Goal: Answer question/provide support

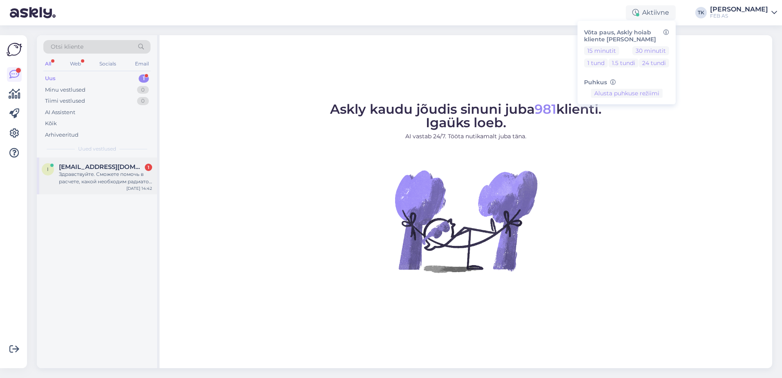
click at [99, 171] on div "Здравствуйте. Сможете помочь в расчете, какой необходим радиатор отопления нуже…" at bounding box center [105, 178] width 93 height 15
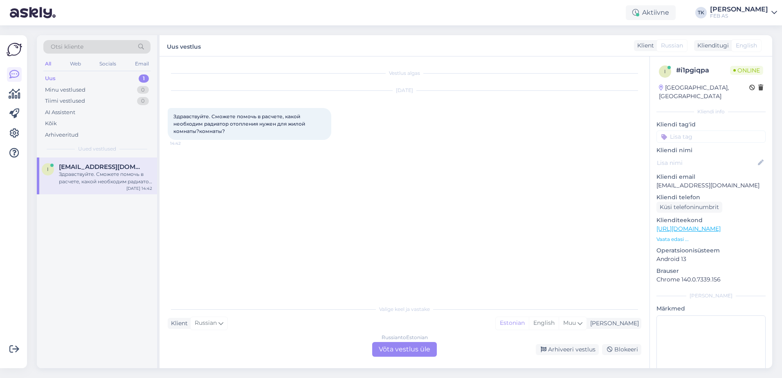
click at [422, 349] on div "Russian to Estonian Võta vestlus üle" at bounding box center [404, 349] width 65 height 15
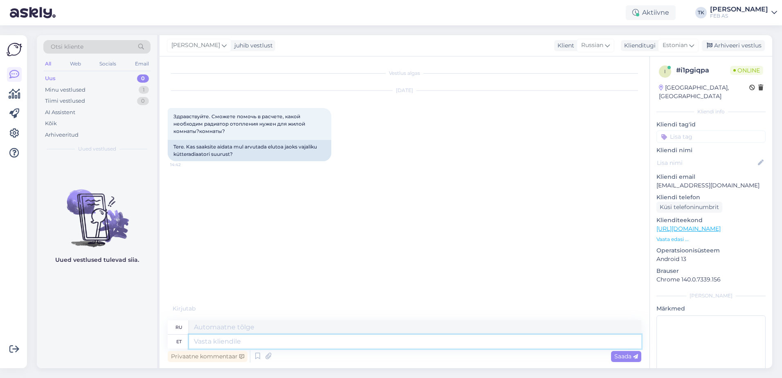
click at [300, 338] on textarea at bounding box center [415, 342] width 452 height 14
type textarea "Tere!"
type textarea "Привет!"
type textarea "Tere!"
click at [623, 355] on span "Saada" at bounding box center [627, 356] width 24 height 7
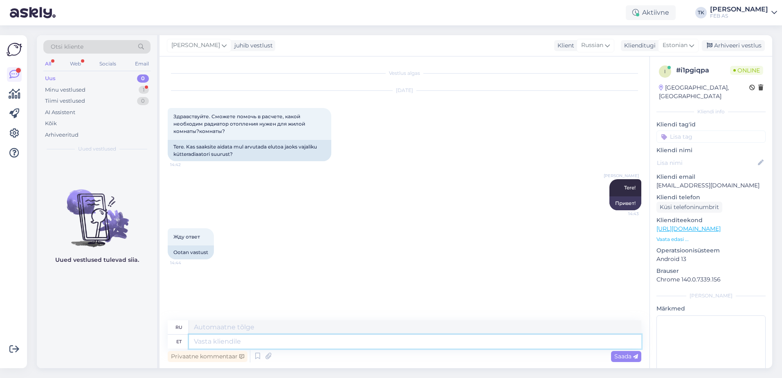
drag, startPoint x: 269, startPoint y: 338, endPoint x: 302, endPoint y: 265, distance: 79.8
click at [269, 338] on textarea at bounding box center [415, 342] width 452 height 14
click at [302, 265] on div "Жду ответ 14:44 Ootan vastust" at bounding box center [405, 243] width 474 height 49
click at [108, 97] on div "Tiimi vestlused 0" at bounding box center [96, 100] width 107 height 11
click at [83, 133] on div "Arhiveeritud" at bounding box center [96, 134] width 107 height 11
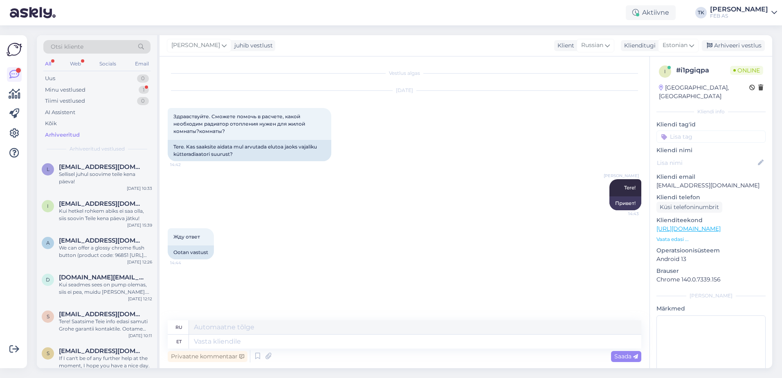
click at [100, 43] on div "Otsi kliente" at bounding box center [96, 47] width 107 height 14
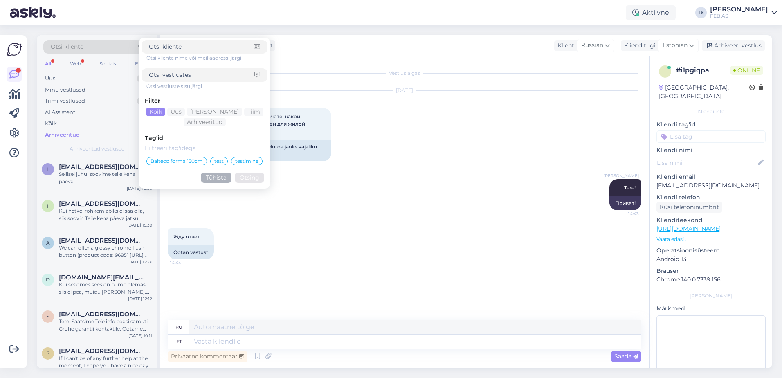
click at [95, 50] on div "Otsi kliente" at bounding box center [96, 47] width 107 height 14
click at [161, 80] on div at bounding box center [205, 75] width 126 height 14
click at [161, 78] on input at bounding box center [202, 75] width 106 height 9
type input "radiaator"
click button "Otsing" at bounding box center [249, 178] width 29 height 10
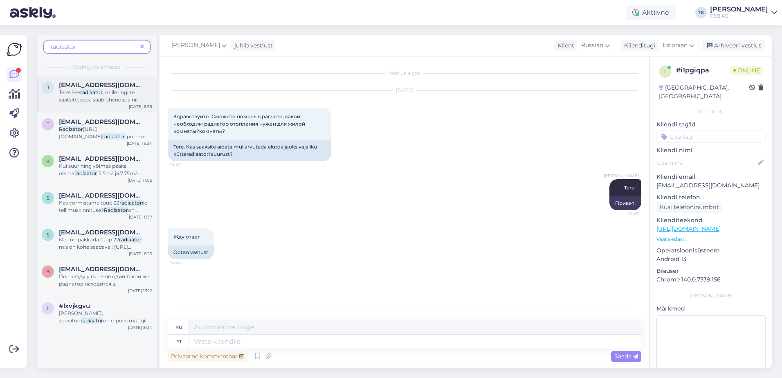
click at [110, 86] on span "[EMAIL_ADDRESS][DOMAIN_NAME]" at bounding box center [101, 84] width 85 height 7
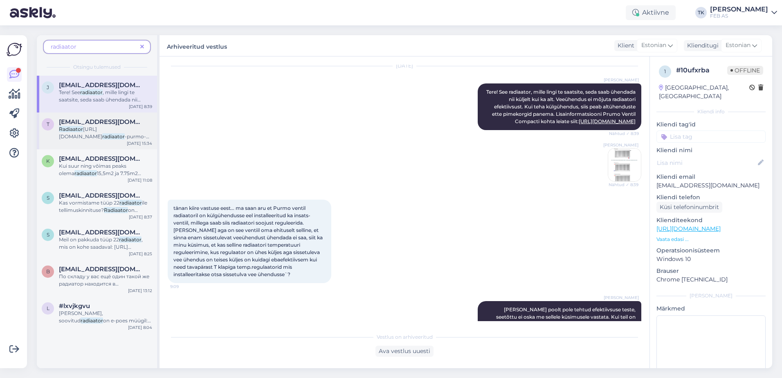
click at [98, 133] on div "Radiaator [URL][DOMAIN_NAME] radiaator -purmo-compact-11-550-800" at bounding box center [105, 133] width 93 height 15
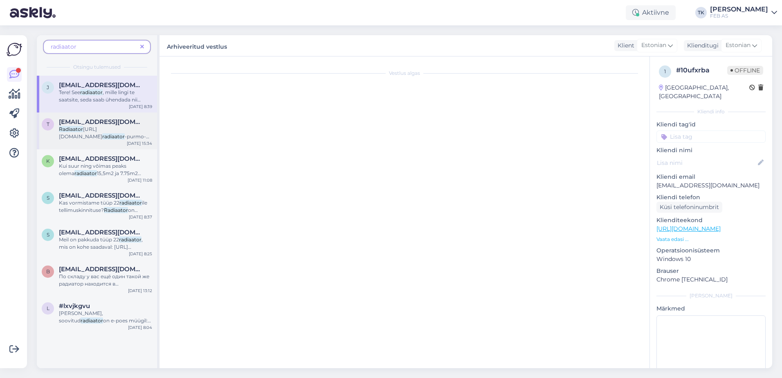
type textarea "[EMAIL_ADDRESS][DOMAIN_NAME] suunatud küsimus"
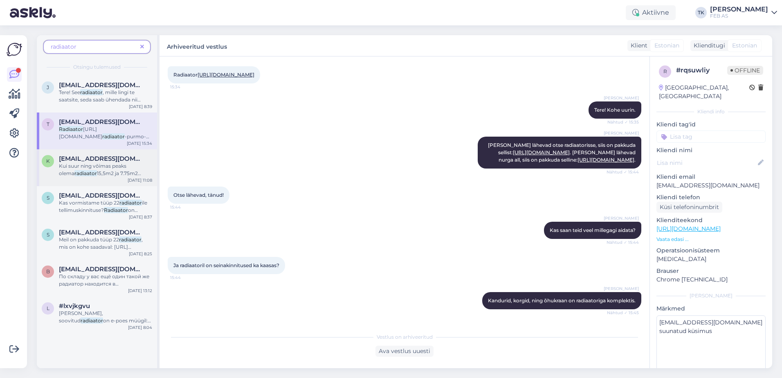
click at [93, 164] on span "Kui suur ning võimas peaks olema" at bounding box center [93, 170] width 68 height 14
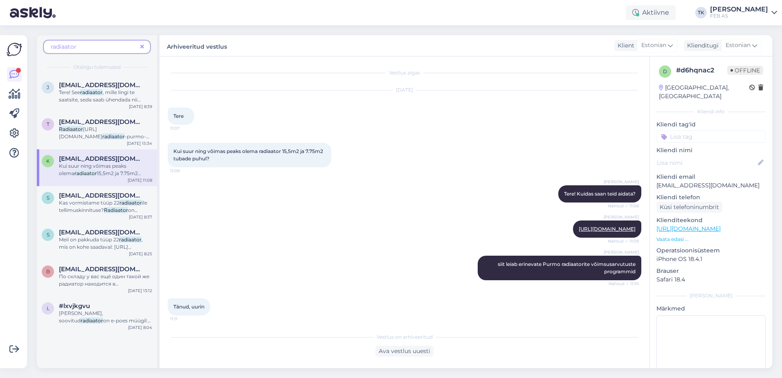
scroll to position [0, 0]
click at [579, 229] on link "[URL][DOMAIN_NAME]" at bounding box center [607, 229] width 57 height 6
click at [111, 203] on span "Kas vormistame tüüp 22" at bounding box center [89, 203] width 61 height 6
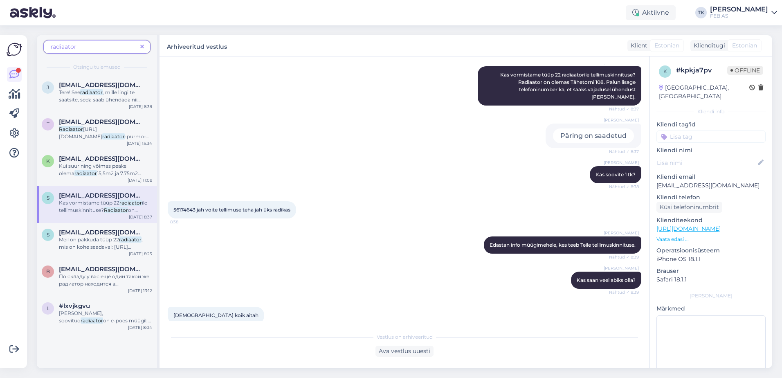
scroll to position [382, 0]
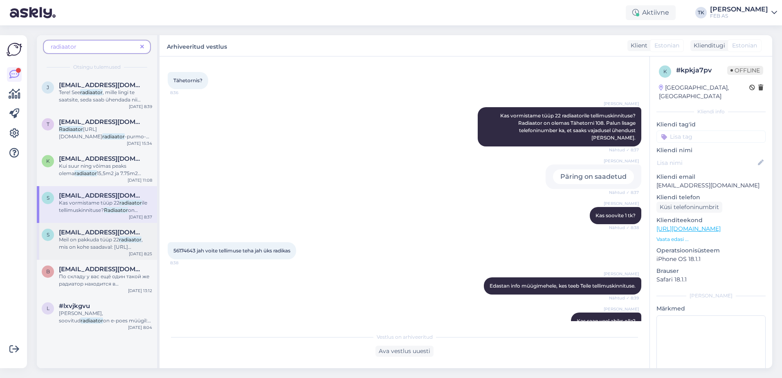
click at [111, 252] on div "S [EMAIL_ADDRESS][DOMAIN_NAME] Meil on pakkuda tüüp 22 radiaator , mis on kohe …" at bounding box center [97, 241] width 120 height 37
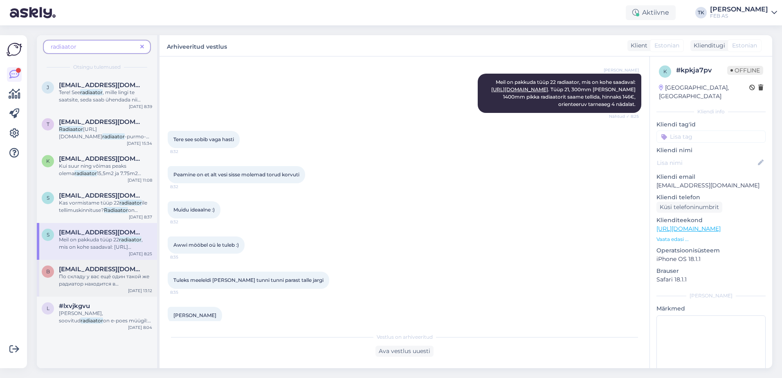
click at [106, 270] on span "[EMAIL_ADDRESS][DOMAIN_NAME]" at bounding box center [101, 269] width 85 height 7
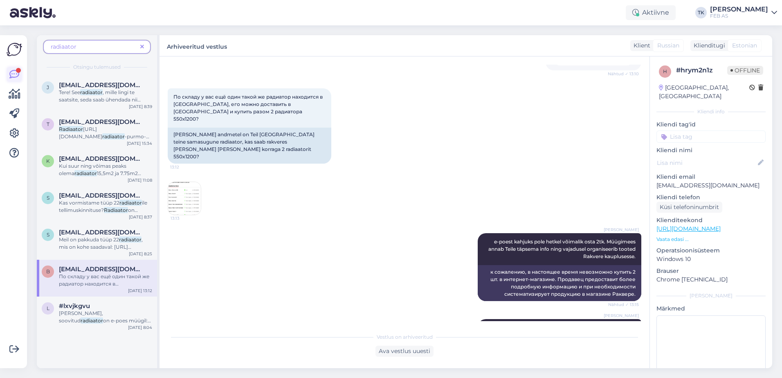
click at [14, 72] on icon at bounding box center [14, 75] width 10 height 10
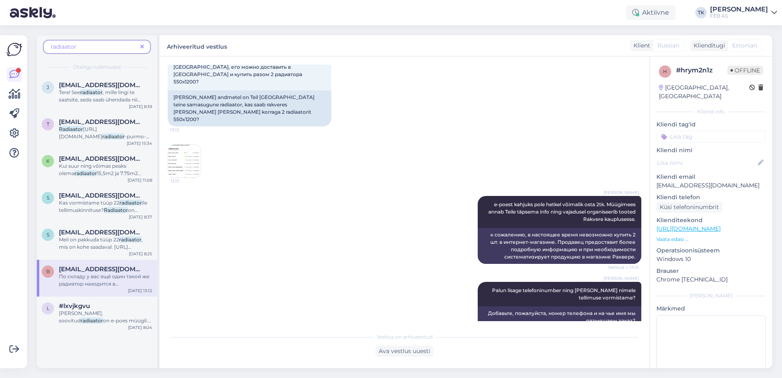
scroll to position [465, 0]
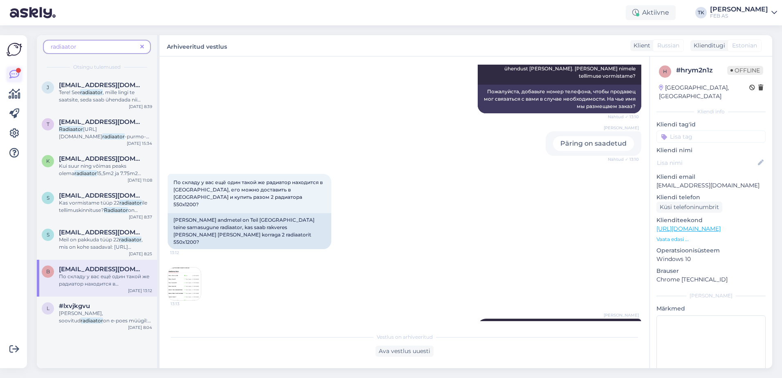
click at [17, 74] on icon at bounding box center [14, 75] width 10 height 10
click at [9, 92] on icon at bounding box center [15, 94] width 12 height 10
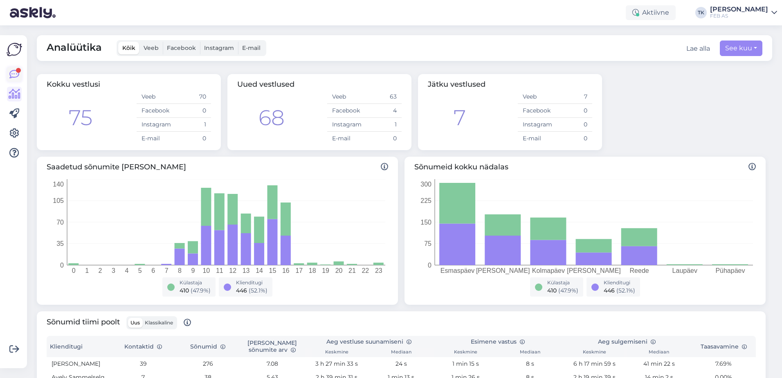
click at [14, 73] on icon at bounding box center [14, 75] width 10 height 10
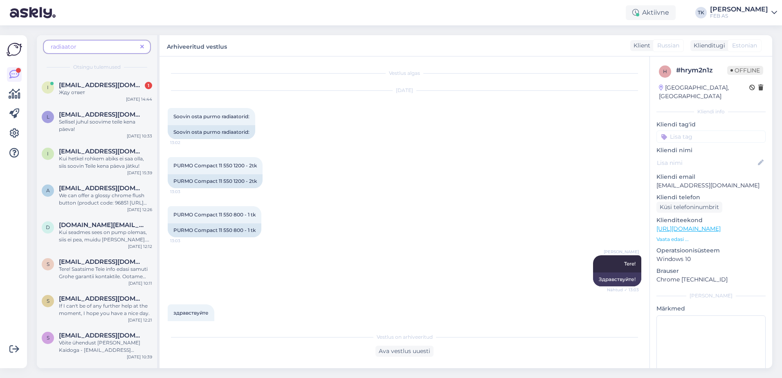
scroll to position [551, 0]
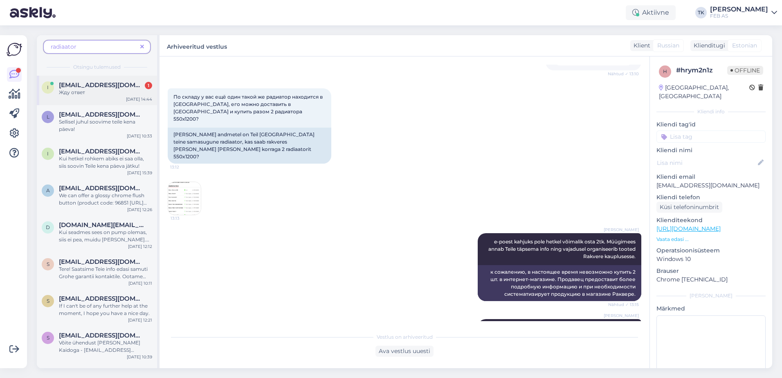
click at [101, 100] on div "i [EMAIL_ADDRESS][DOMAIN_NAME] 1 Жду ответ [DATE] 14:44" at bounding box center [97, 90] width 120 height 29
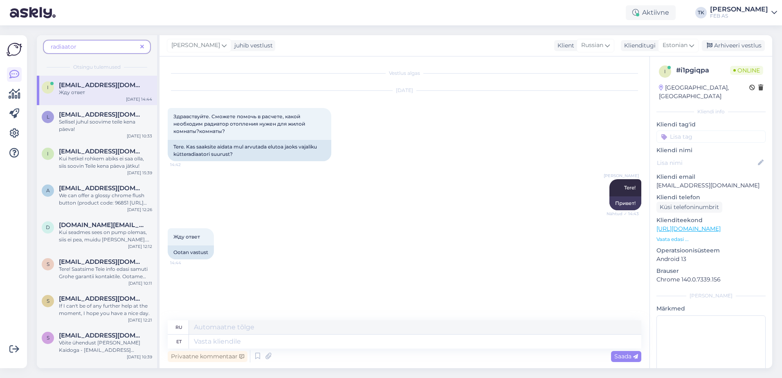
scroll to position [0, 0]
click at [234, 340] on textarea at bounding box center [415, 342] width 452 height 14
type textarea "Radiaatori"
type textarea "Радиатор"
type textarea "Radiaatori valik"
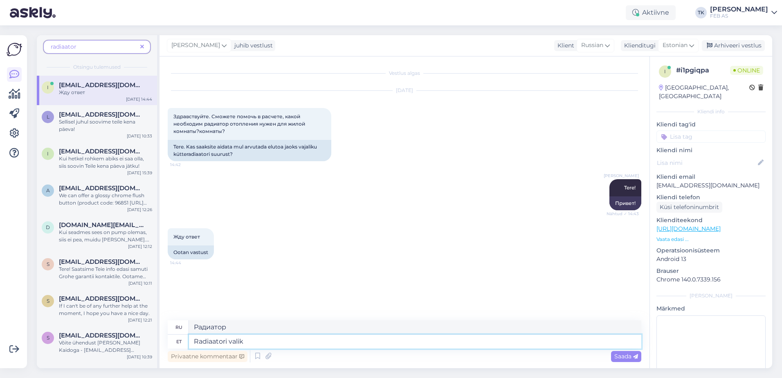
type textarea "Выбор радиатора"
type textarea "Radiaatori valik sõltub"
type textarea "Выбор радиатора зависит от:"
type textarea "Radiaatori valik sõltub paljudes e"
type textarea "Выбор радиатора зависит от многих факторов."
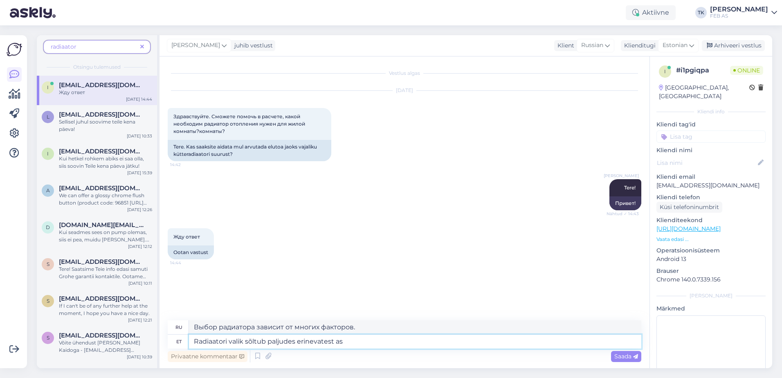
type textarea "Radiaatori valik sõltub paljudes erinevatest asj"
type textarea "Выбор радиатора зависит от множества различных факторов."
type textarea "Radiaatori valik sõltub paljudes erinevatest asjades -"
type textarea "Выбор радиатора зависит от многих факторов:"
type textarea "Radiaatori valik sõltub paljudes erinevatest asjades - ruumi mõõdud"
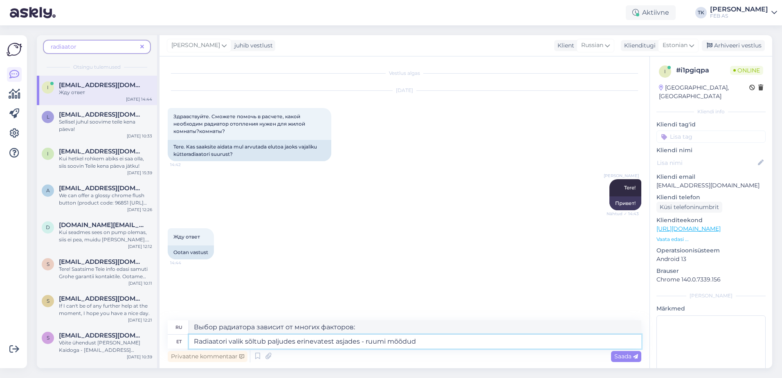
type textarea "Выбор радиатора зависит от многих факторов: от пространства"
type textarea "Radiaatori valik sõltub paljudes erinevatest asjades - ruumi mõõdud, maja so"
type textarea "Выбор радиатора зависит от многих факторов: размеров помещения, дома"
type textarea "Radiaatori valik sõltub paljudes erinevatest asjades - ruumi mõõdud, maja sooju…"
type textarea "Выбор радиатора зависит от многих факторов - размеров помещения, теплоизоляции …"
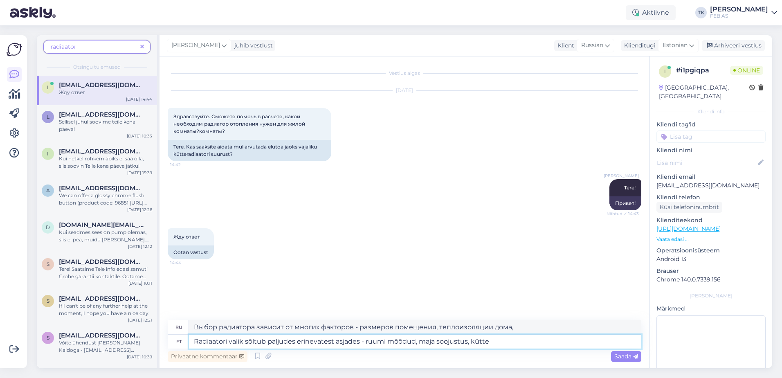
type textarea "Radiaatori valik sõltub paljudes erinevatest asjades - ruumi mõõdud, maja sooju…"
type textarea "Выбор радиатора зависит от многих факторов - размеров помещения, теплоизоляции …"
type textarea "Radiaatori valik sõltub paljudes erinevatest asjades - ruumi mõõdud, maja sooju…"
type textarea "Выбор радиатора зависит от многих факторов: размеров помещения, теплоизоляции д…"
type textarea "Radiaatori valik sõltub paljudes erinevatest asjades - ruumi mõõdud, maja sooju…"
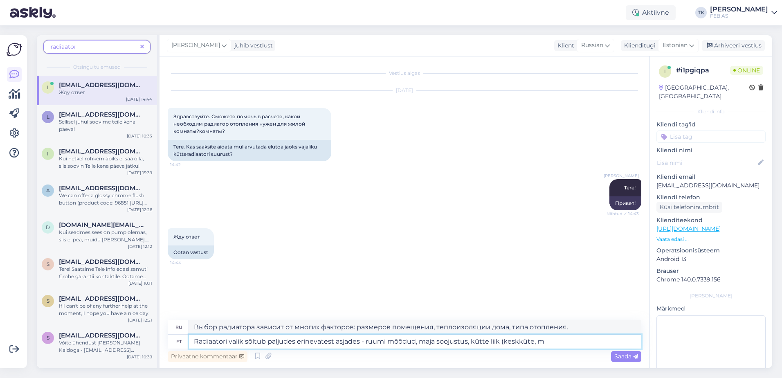
type textarea "Выбор радиатора зависит от многих факторов - размеров помещения, теплоизоляции …"
type textarea "Radiaatori valik sõltub paljudes erinevatest asjades - ruumi mõõdud, maja sooju…"
type textarea "Выбор радиатора зависит от многих факторов — размеров помещения, теплоизоляции …"
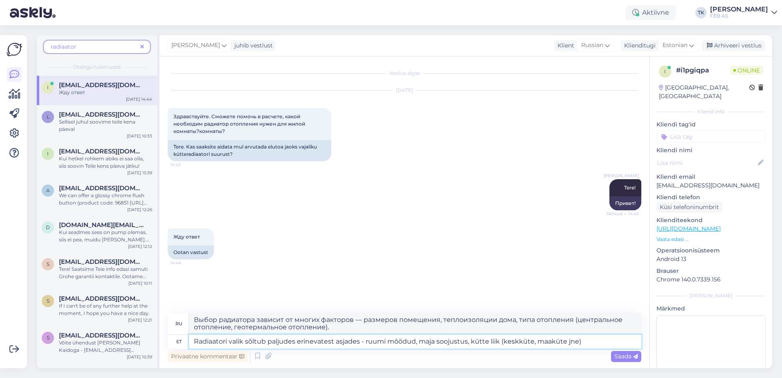
type textarea "Radiaatori valik sõltub paljudes erinevatest asjades - ruumi mõõdud, maja sooju…"
type textarea "Выбор радиатора зависит от многих факторов — размеров помещения, теплоизоляции …"
type textarea "Radiaatori valik sõltub paljudes erinevatest asjades - ruumi mõõdud, maja sooju…"
drag, startPoint x: 352, startPoint y: 329, endPoint x: 183, endPoint y: 313, distance: 170.1
click at [183, 313] on div "ru Выбор радиатора зависит от многих факторов — размеров помещения, теплоизоляц…" at bounding box center [405, 324] width 474 height 22
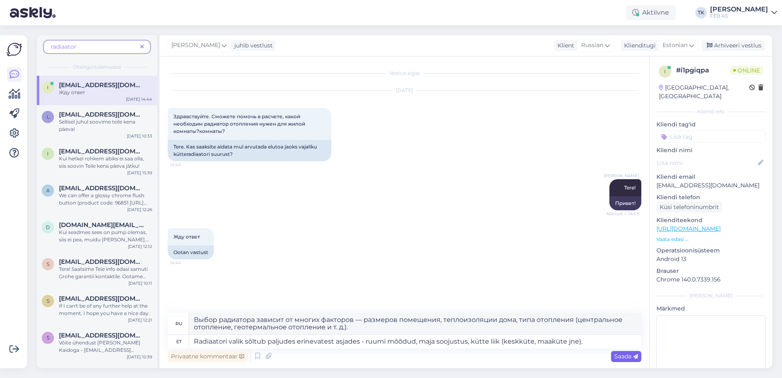
click at [626, 356] on span "Saada" at bounding box center [627, 356] width 24 height 7
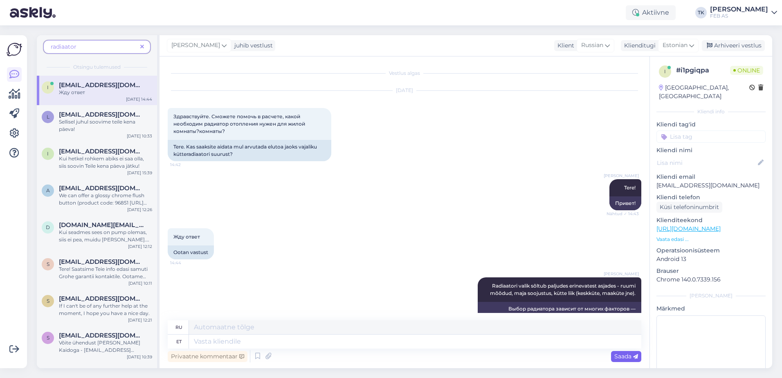
scroll to position [34, 0]
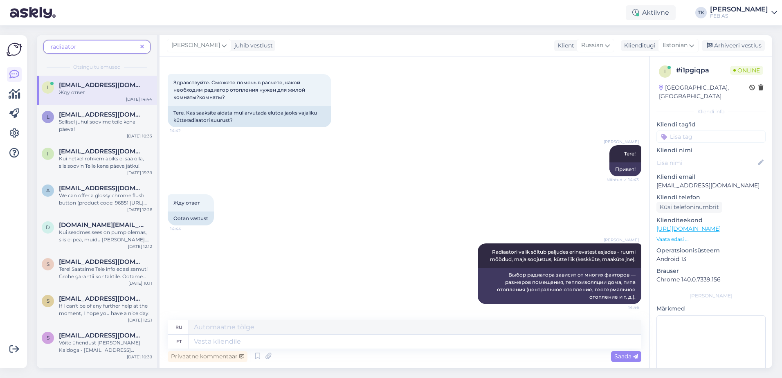
click at [431, 227] on div "Жду ответ 14:44 Ootan vastust" at bounding box center [405, 209] width 474 height 49
click at [71, 43] on span "radiaator" at bounding box center [64, 46] width 26 height 7
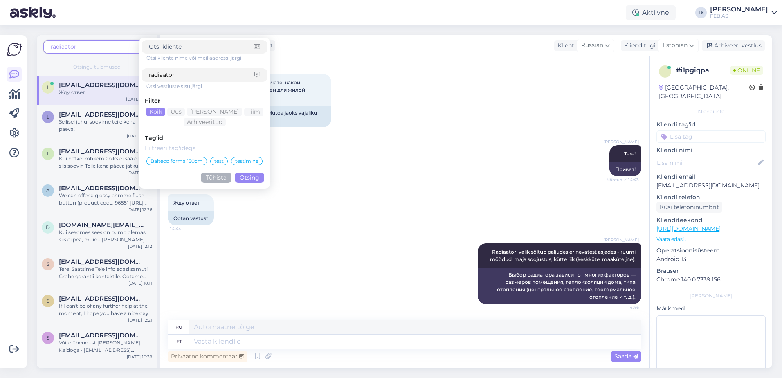
click at [201, 71] on input "radiaator" at bounding box center [202, 75] width 106 height 9
click at [247, 175] on button "Otsing" at bounding box center [249, 178] width 29 height 10
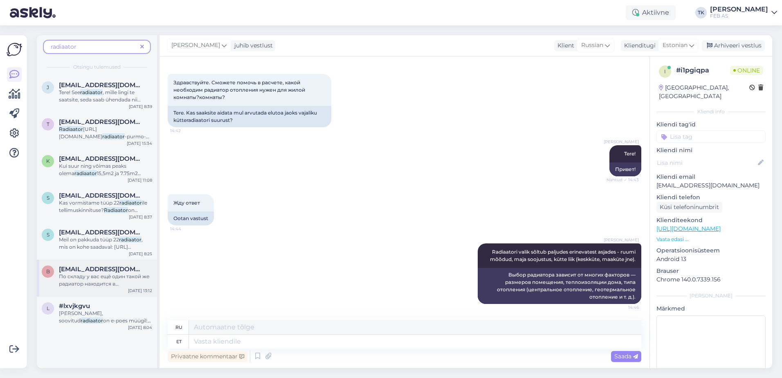
click at [100, 280] on div "По складу у вас ещё один такой же радиатор находится в [GEOGRAPHIC_DATA], его м…" at bounding box center [105, 280] width 93 height 15
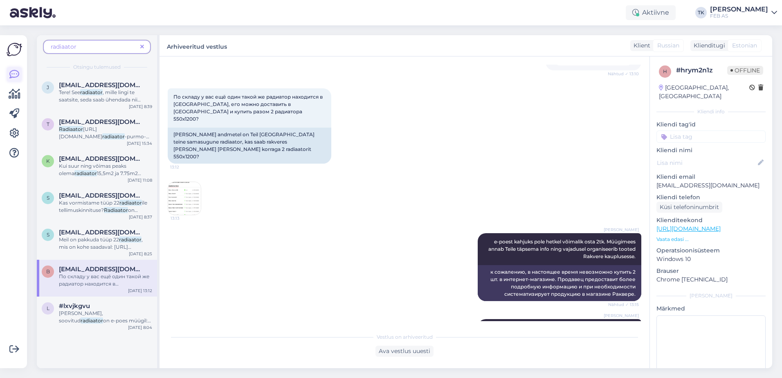
click at [15, 72] on icon at bounding box center [14, 75] width 10 height 10
click at [10, 95] on icon at bounding box center [15, 94] width 12 height 10
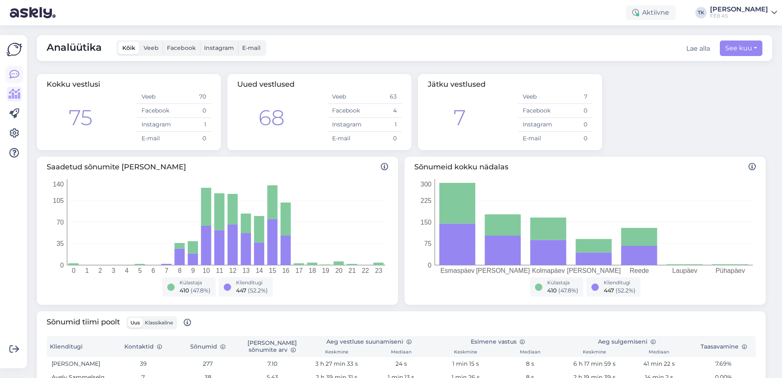
click at [13, 69] on link at bounding box center [14, 74] width 15 height 15
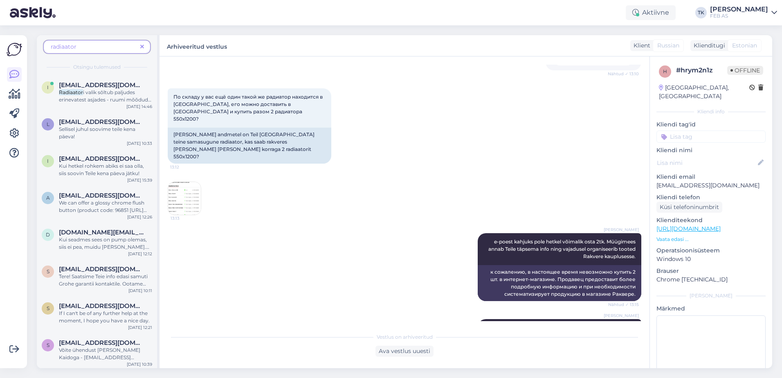
scroll to position [41, 0]
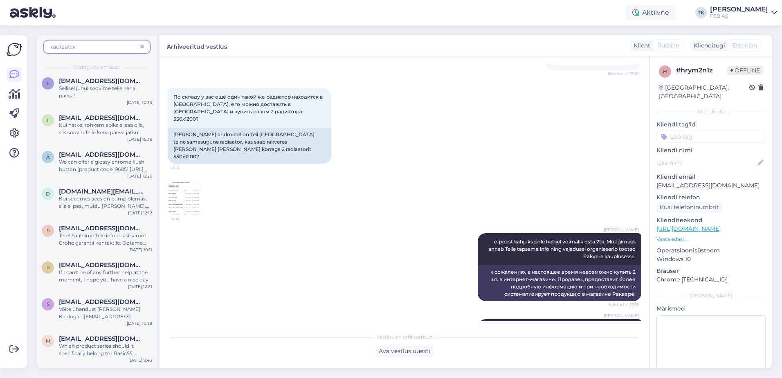
click at [142, 45] on icon at bounding box center [142, 47] width 4 height 6
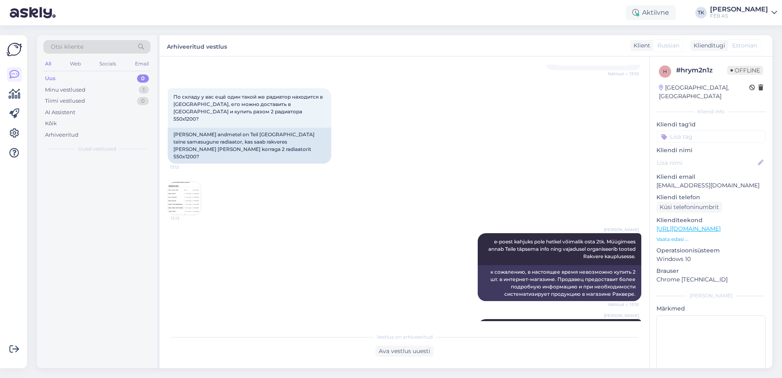
scroll to position [0, 0]
click at [83, 88] on div "Minu vestlused" at bounding box center [65, 90] width 41 height 8
click at [109, 179] on div "Radiaatori valik sõltub paljudes erinevatest asjades - ruumi mõõdud, maja sooju…" at bounding box center [105, 178] width 93 height 15
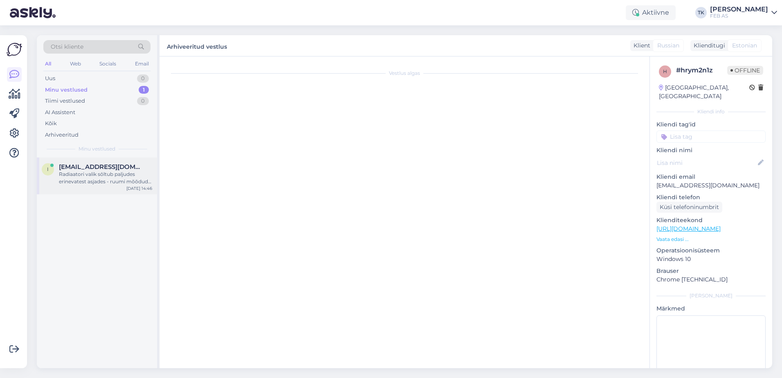
scroll to position [34, 0]
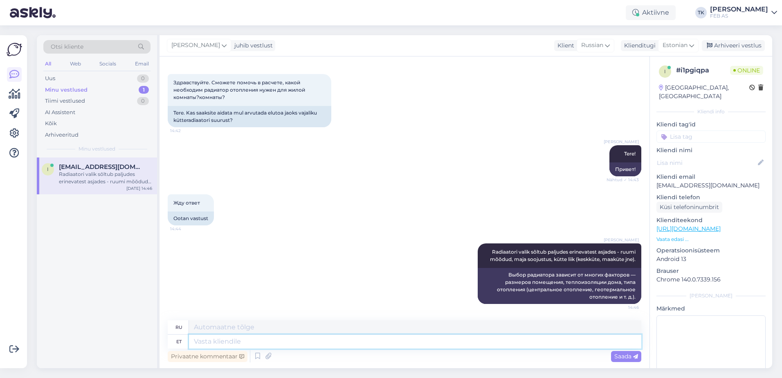
click at [357, 340] on textarea at bounding box center [415, 342] width 452 height 14
type textarea "Purmo"
type textarea "Пурмо"
type textarea "Purmo lehelt le"
type textarea "Со страницы Purmo"
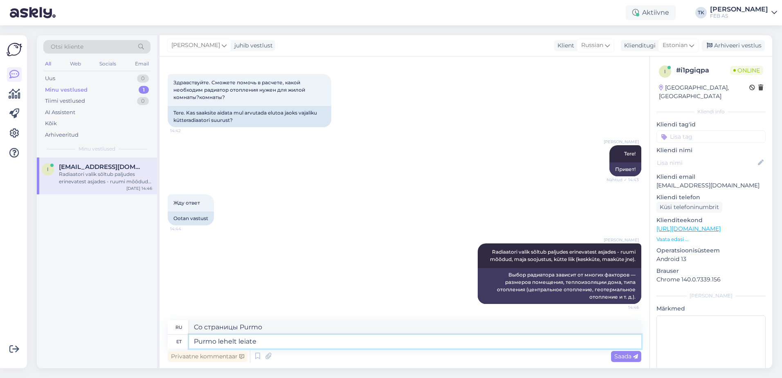
type textarea "Purmo lehelt leiate"
type textarea "На странице Purmo вы можете найти"
type textarea "Purmo lehelt leiate radiaatorite v"
type textarea "Радиаторы вы можете найти на сайте Purmo."
type textarea "Purmo lehelt leiate radiaatorite võimsusarvutuse pro"
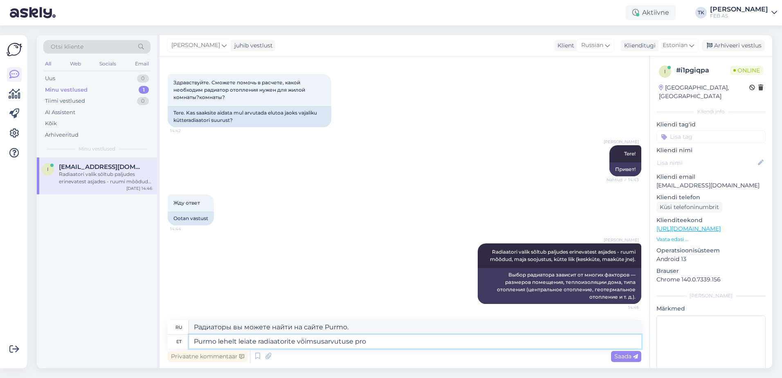
type textarea "Расчет мощности радиаторов можно найти на сайте Purmo."
type textarea "Purmo lehelt leiate radiaatorite võimsusarvutuse programmid"
type textarea "Программы расчета мощности радиаторов вы можете найти на сайте Purmo."
paste textarea "[URL][DOMAIN_NAME]"
type textarea "Purmo lehelt leiate radiaatorite võimsusarvutuse programmid: [URL][DOMAIN_NAME]"
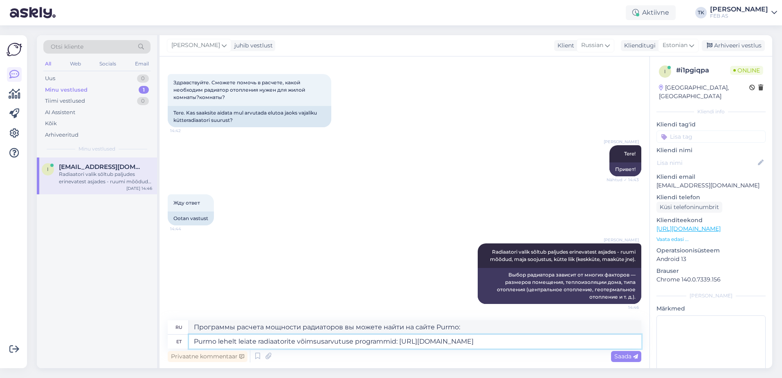
type textarea "Программы расчета мощности радиаторов вы можете найти на сайте Purmo: [URL][DOM…"
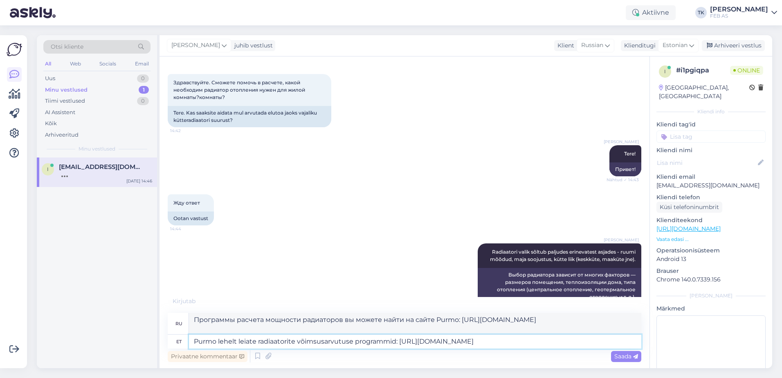
type textarea "Purmo lehelt leiate radiaatorite võimsusarvutuse programmid: [URL][DOMAIN_NAME]"
drag, startPoint x: 207, startPoint y: 321, endPoint x: 252, endPoint y: 333, distance: 46.4
click at [252, 333] on textarea "Программы расчета мощности радиаторов вы можете найти на сайте Purmo: [URL][DOM…" at bounding box center [415, 323] width 452 height 21
click at [625, 354] on span "Saada" at bounding box center [627, 356] width 24 height 7
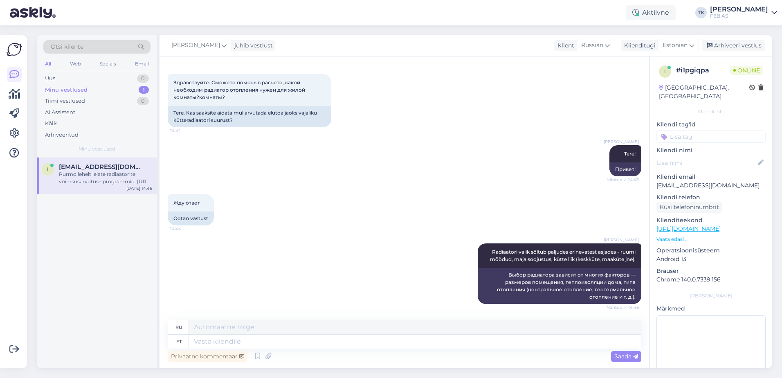
scroll to position [113, 0]
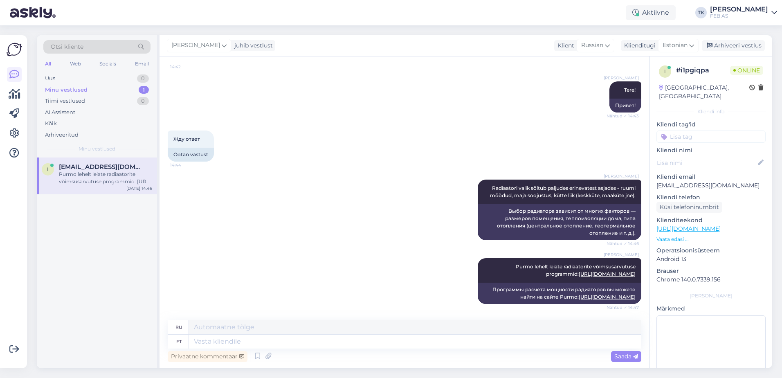
click at [270, 196] on div "Triinu [PERSON_NAME] Radiaatori valik sõltub paljudes erinevatest asjades - ruu…" at bounding box center [405, 210] width 474 height 79
click at [81, 48] on span "Otsi kliente" at bounding box center [67, 47] width 33 height 9
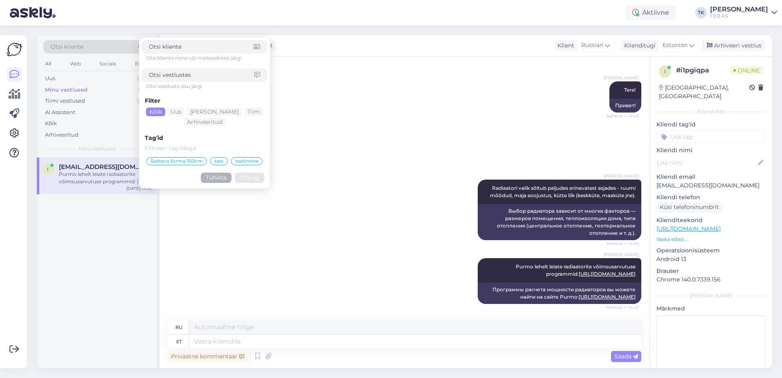
click at [198, 68] on div "Otsi kliente nime või meiliaadressi järgi Otsi vestluste sisu järgi Filter Kõik…" at bounding box center [205, 113] width 126 height 146
click at [195, 72] on input at bounding box center [202, 75] width 106 height 9
type input "radiaator"
click button "Otsing" at bounding box center [249, 178] width 29 height 10
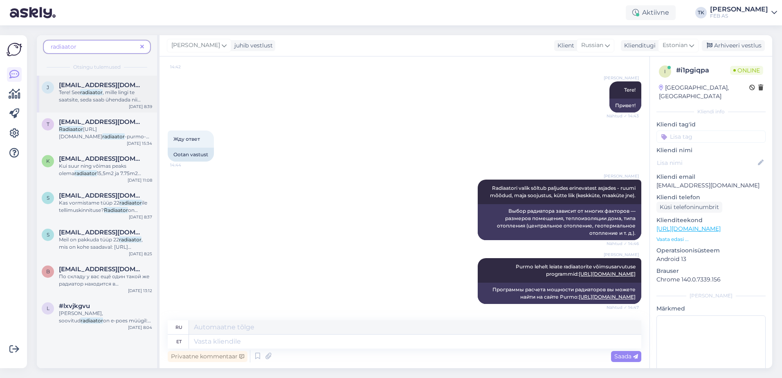
click at [108, 91] on span ", mille lingi te saatsite, seda saab ühendada nii küljelt kui ka alt. Veeühendu…" at bounding box center [100, 103] width 82 height 28
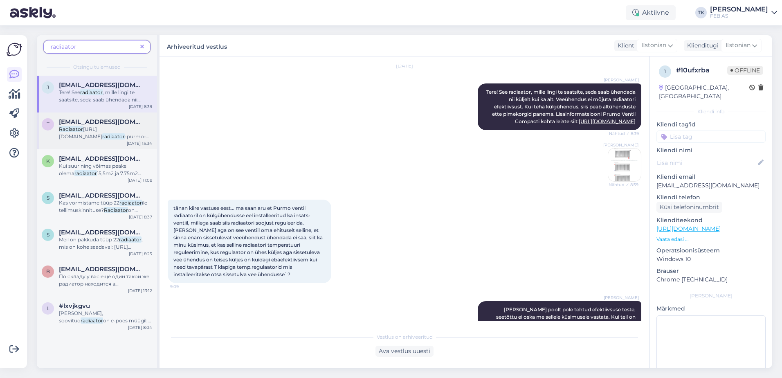
click at [115, 118] on span "[EMAIL_ADDRESS][DOMAIN_NAME]" at bounding box center [101, 121] width 85 height 7
type textarea "[EMAIL_ADDRESS][DOMAIN_NAME] suunatud küsimus"
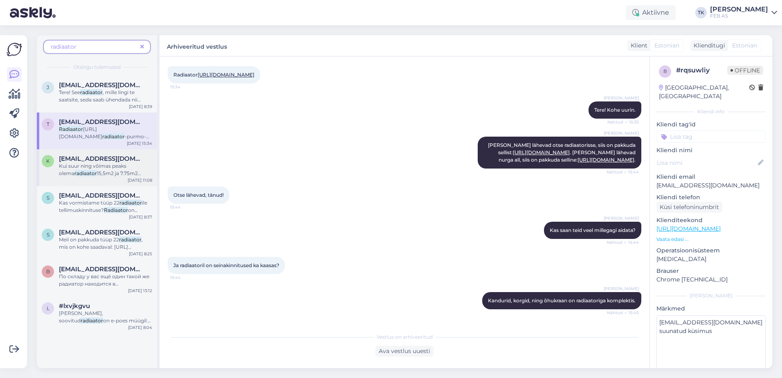
click at [113, 165] on span "Kui suur ning võimas peaks olema" at bounding box center [93, 170] width 68 height 14
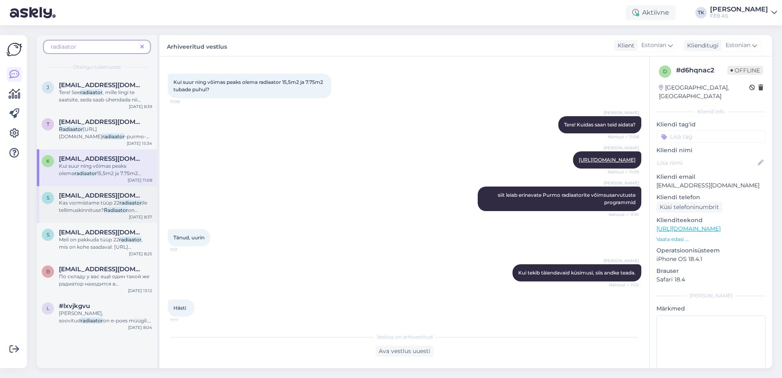
click at [112, 205] on span "Kas vormistame tüüp 22" at bounding box center [89, 203] width 61 height 6
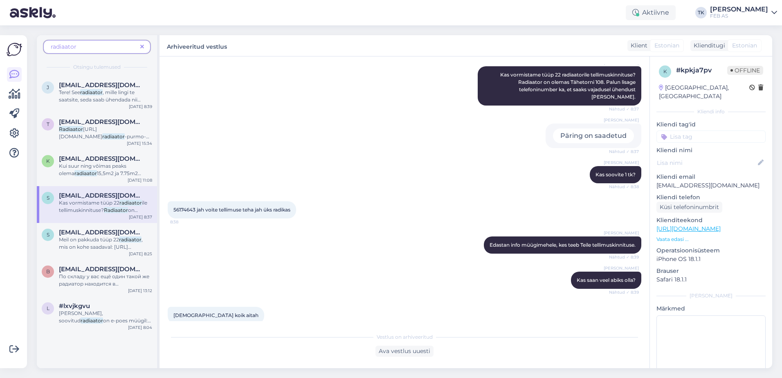
drag, startPoint x: 84, startPoint y: 52, endPoint x: 79, endPoint y: 51, distance: 5.5
click at [79, 52] on div "radiaator" at bounding box center [96, 47] width 107 height 14
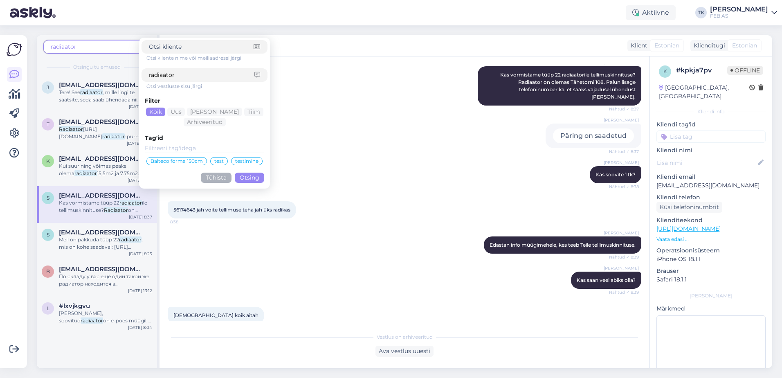
click at [79, 49] on span "radiaator" at bounding box center [94, 47] width 86 height 9
drag, startPoint x: 157, startPoint y: 79, endPoint x: 109, endPoint y: 86, distance: 47.9
click at [109, 86] on div "radiaator Otsi kliente nime või meiliaadressi järgi radiaator Otsi vestluste si…" at bounding box center [98, 201] width 123 height 333
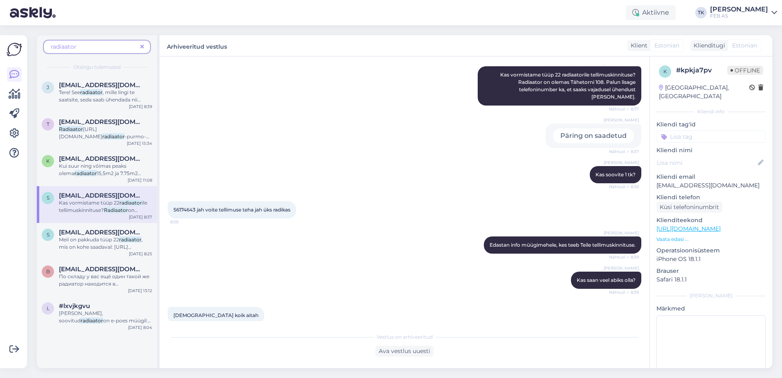
click at [110, 47] on span "radiaator" at bounding box center [94, 47] width 86 height 9
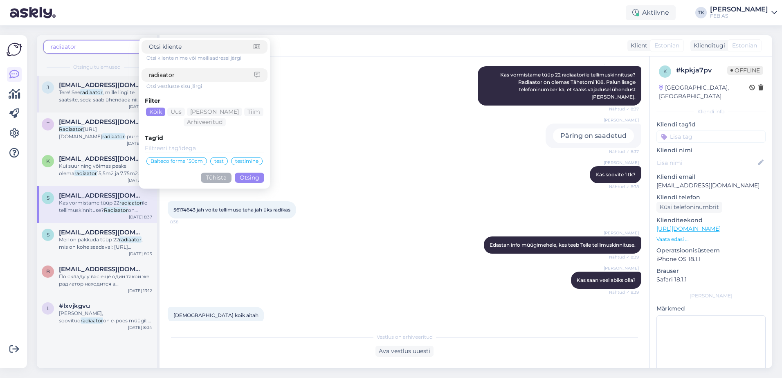
drag, startPoint x: 176, startPoint y: 74, endPoint x: 68, endPoint y: 88, distance: 108.5
click at [68, 88] on div "radiaator Otsi kliente nime või meiliaadressi järgi radiaator Otsi vestluste si…" at bounding box center [98, 201] width 123 height 333
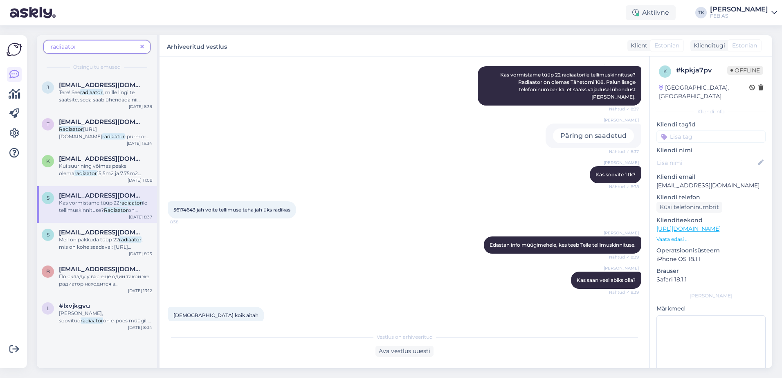
click at [115, 41] on div "radiaator Otsingu tulemused" at bounding box center [97, 55] width 120 height 41
click at [120, 46] on span "radiaator" at bounding box center [94, 47] width 86 height 9
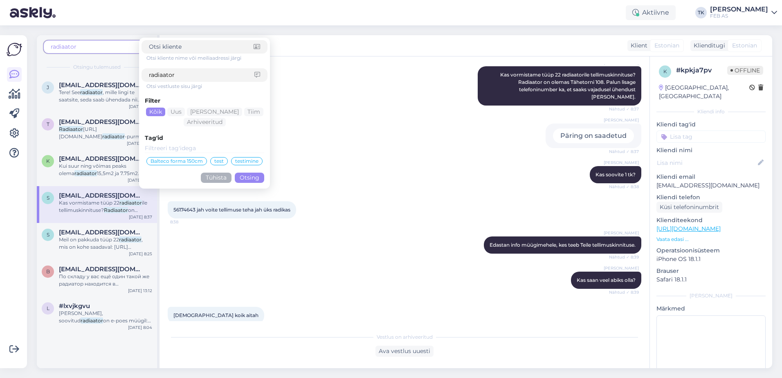
click at [215, 73] on input "radiaator" at bounding box center [202, 75] width 106 height 9
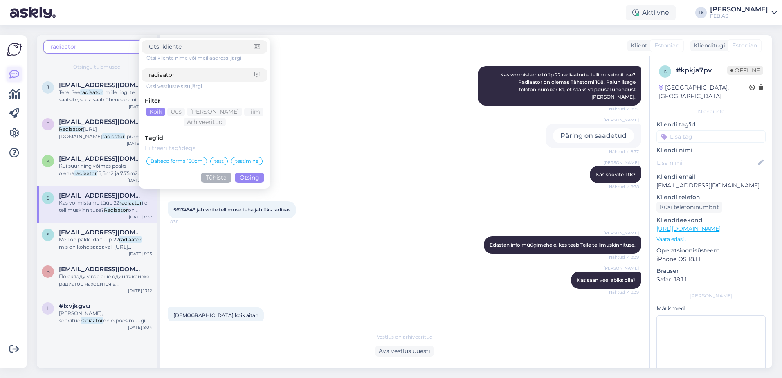
click at [11, 72] on icon at bounding box center [14, 75] width 10 height 10
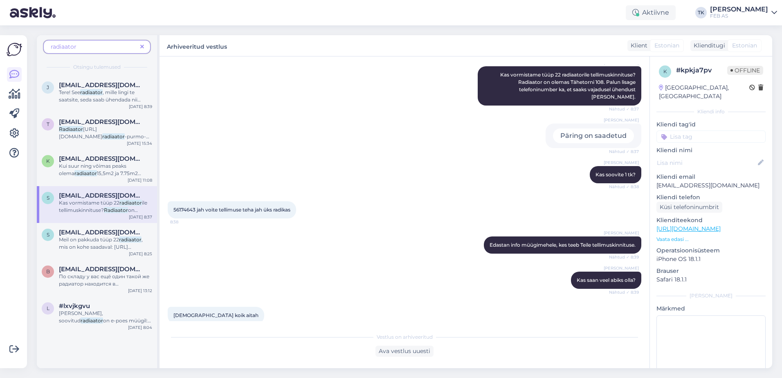
click at [103, 45] on span "radiaator" at bounding box center [94, 47] width 86 height 9
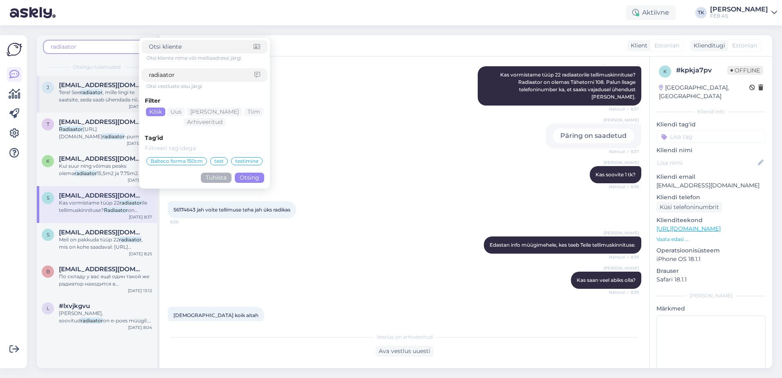
click at [59, 81] on div "j [EMAIL_ADDRESS][DOMAIN_NAME] Tere! See radiaator , mille lingi te saatsite, s…" at bounding box center [97, 94] width 120 height 37
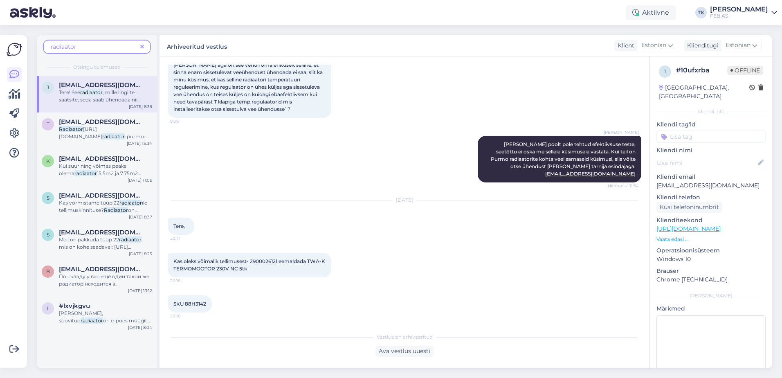
scroll to position [258, 0]
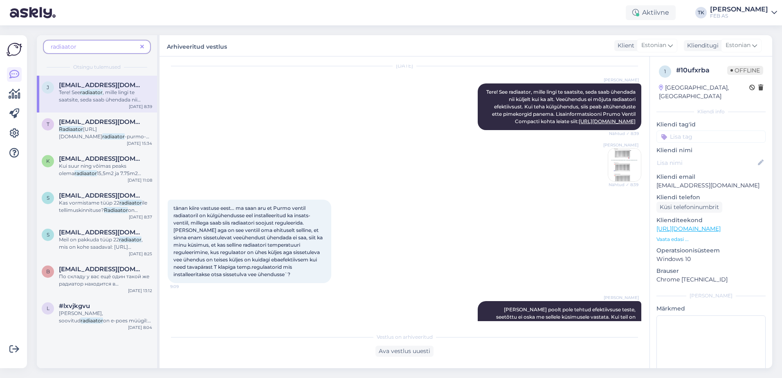
click at [92, 52] on div "radiaator" at bounding box center [96, 47] width 107 height 14
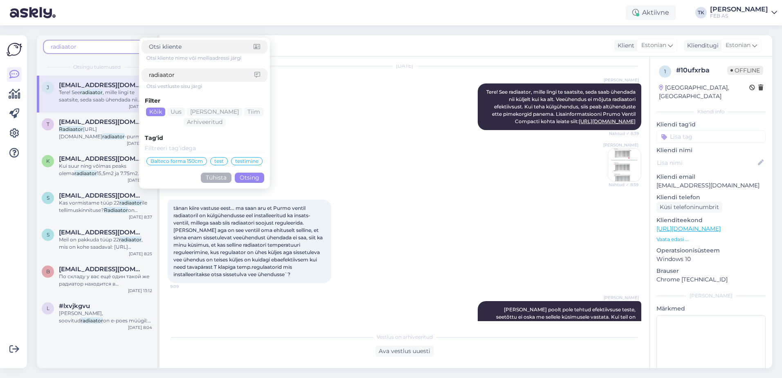
click at [108, 38] on div "radiaator Otsi kliente nime või meiliaadressi järgi radiaator Otsi vestluste si…" at bounding box center [97, 55] width 120 height 41
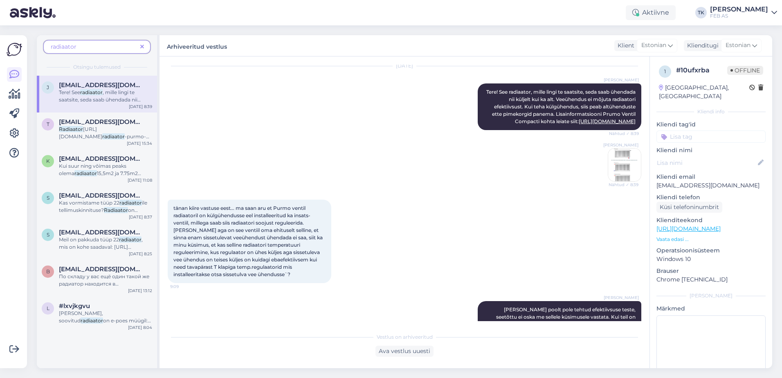
click at [142, 45] on icon at bounding box center [142, 47] width 4 height 6
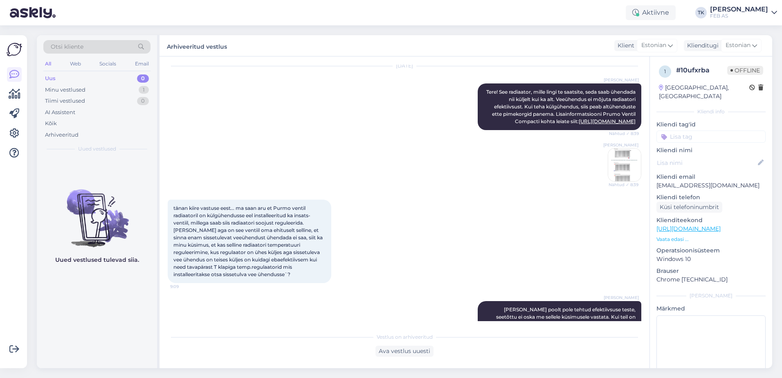
click at [99, 47] on div "Otsi kliente" at bounding box center [96, 47] width 107 height 14
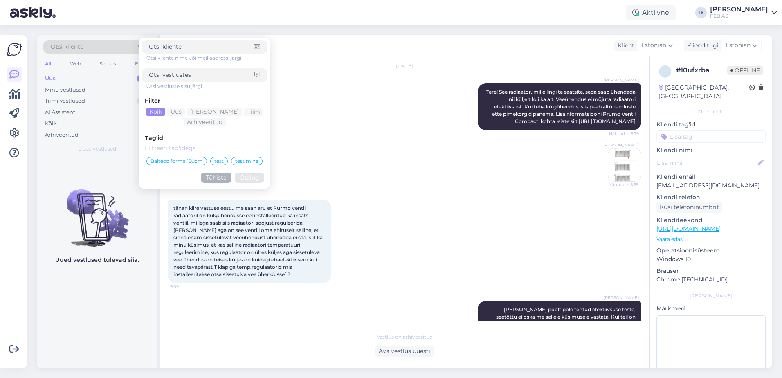
click at [182, 72] on input at bounding box center [202, 75] width 106 height 9
type input "võimsus"
click button "Otsing" at bounding box center [249, 178] width 29 height 10
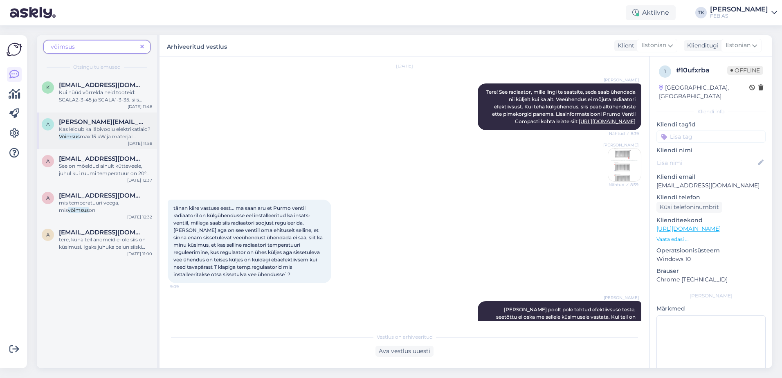
click at [92, 129] on span "Kas leidub ka läbivoolu elektrikatlaid?" at bounding box center [105, 129] width 92 height 6
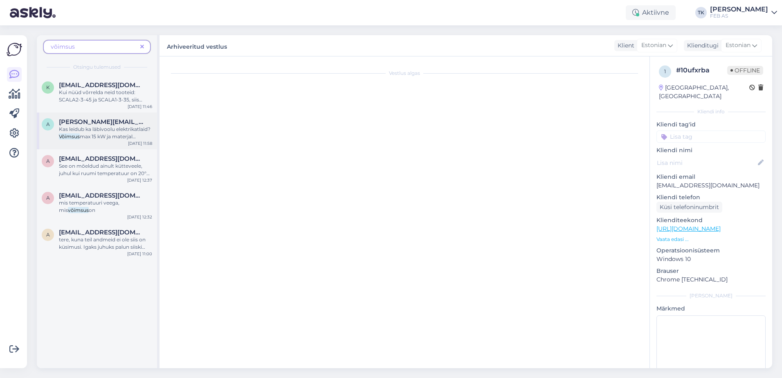
scroll to position [0, 0]
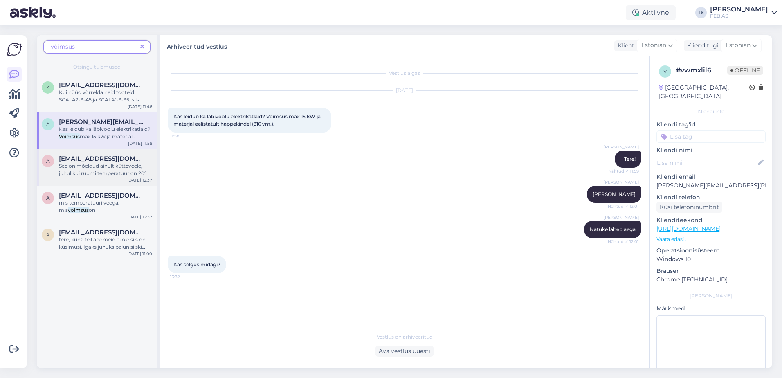
click at [89, 151] on div "a [EMAIL_ADDRESS][DOMAIN_NAME] See on mõeldud ainult kütteveele, juhul kui ruum…" at bounding box center [97, 167] width 120 height 37
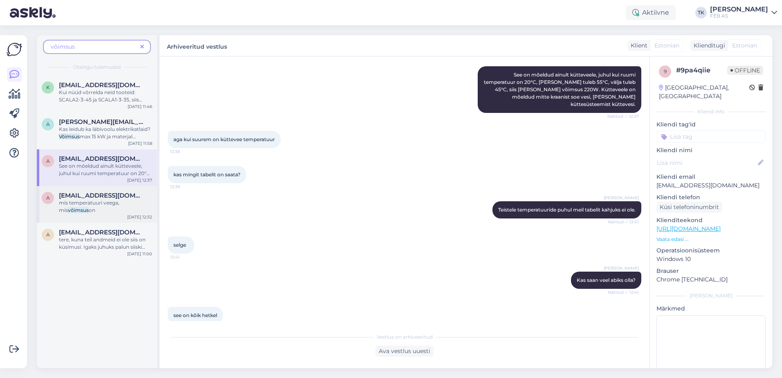
click at [90, 200] on span "mis temperatuuri veega, mis" at bounding box center [89, 207] width 61 height 14
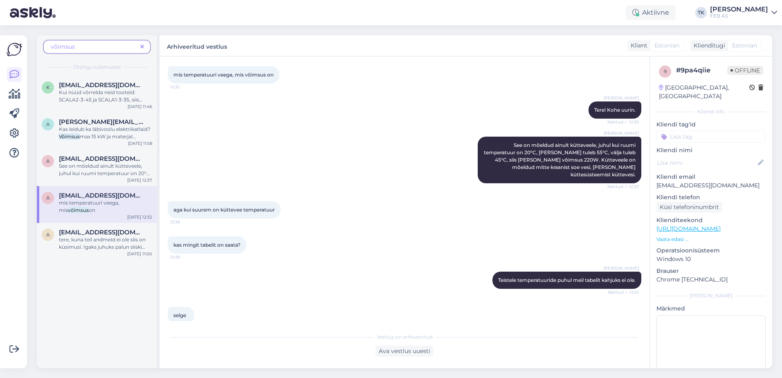
drag, startPoint x: 89, startPoint y: 230, endPoint x: 89, endPoint y: 216, distance: 14.3
click at [89, 230] on span "[EMAIL_ADDRESS][DOMAIN_NAME]" at bounding box center [101, 232] width 85 height 7
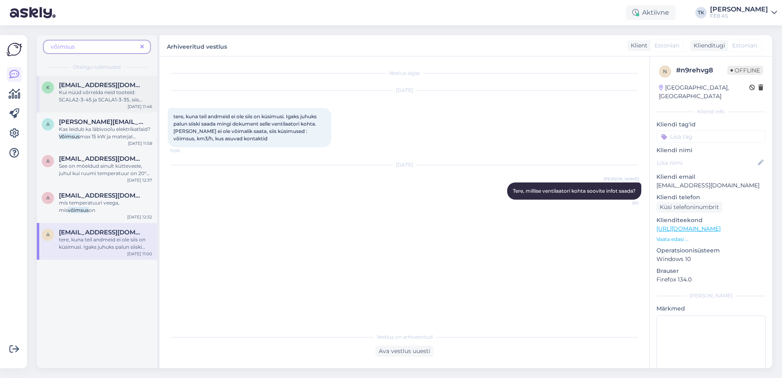
scroll to position [0, 0]
click at [99, 43] on span "võimsus" at bounding box center [94, 47] width 86 height 9
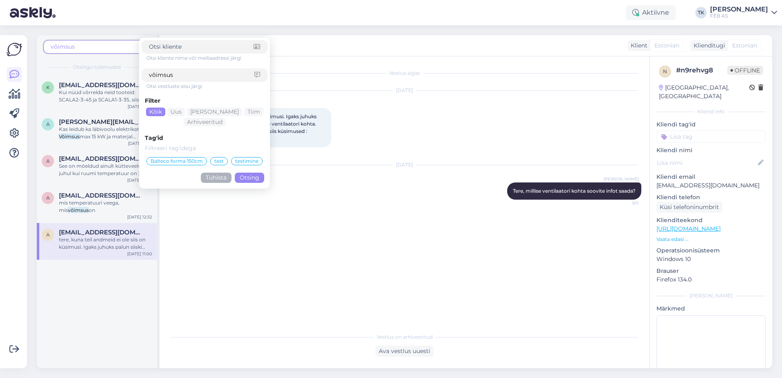
click at [126, 31] on div "võimsus Otsi kliente nime või meiliaadressi järgi võimsus Otsi vestluste sisu j…" at bounding box center [407, 201] width 750 height 353
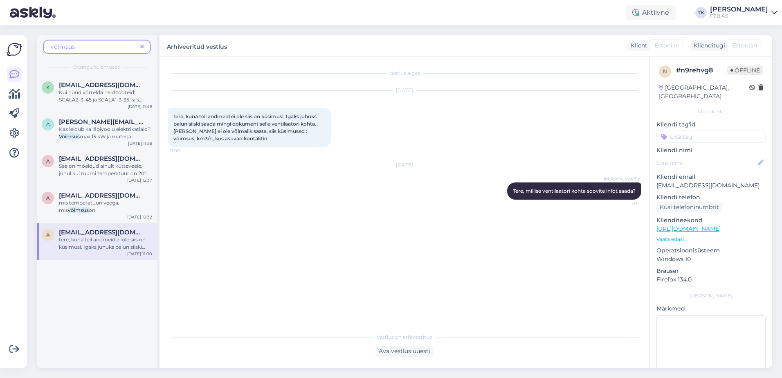
click at [142, 46] on icon at bounding box center [142, 47] width 4 height 6
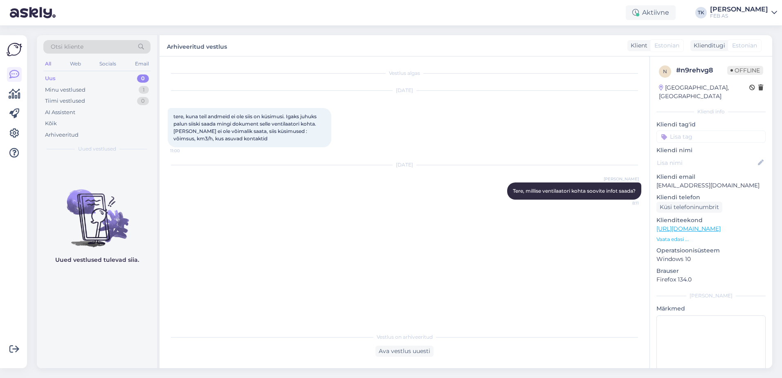
click at [114, 48] on div "Otsi kliente" at bounding box center [96, 47] width 107 height 14
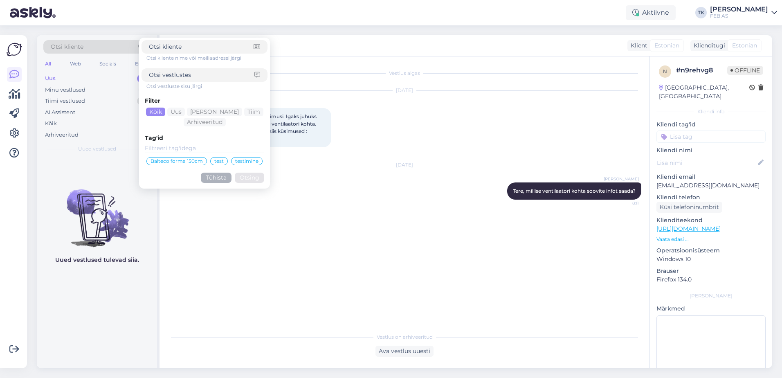
click at [178, 73] on input at bounding box center [202, 75] width 106 height 9
type input "purmo"
click button "Otsing" at bounding box center [249, 178] width 29 height 10
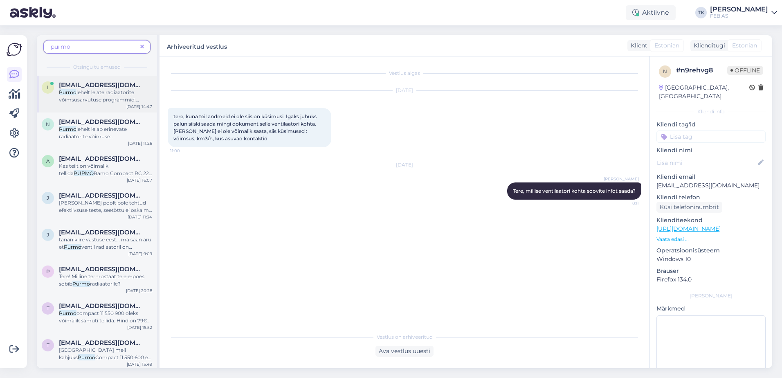
click at [92, 91] on span "lehelt leiate radiaatorite võimsusarvutuse programmid: [URL]." at bounding box center [99, 99] width 80 height 21
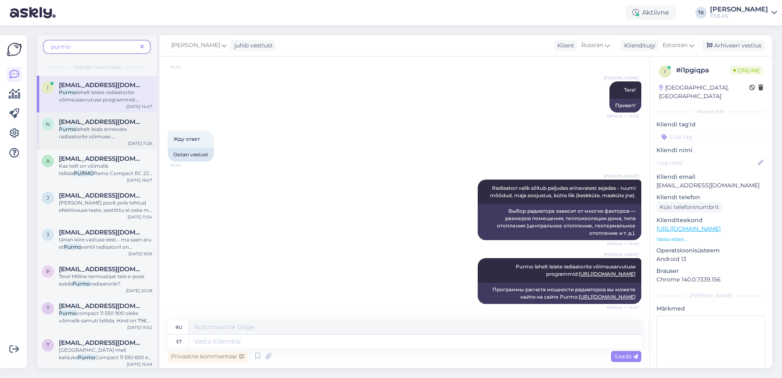
click at [79, 127] on span "lehelt leiab erinevate radiaatorite võimuse: [URL]." at bounding box center [93, 136] width 68 height 21
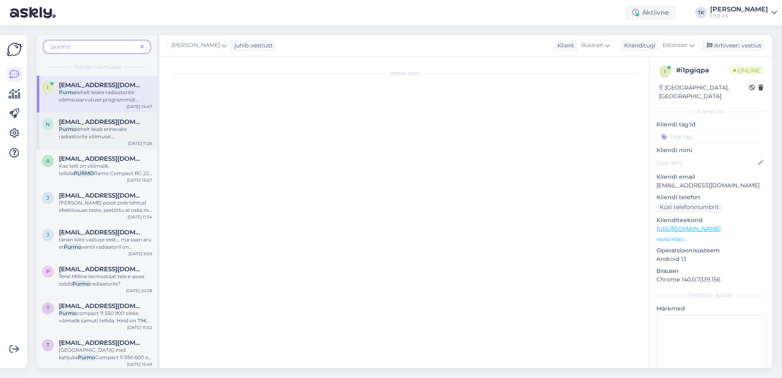
scroll to position [104, 0]
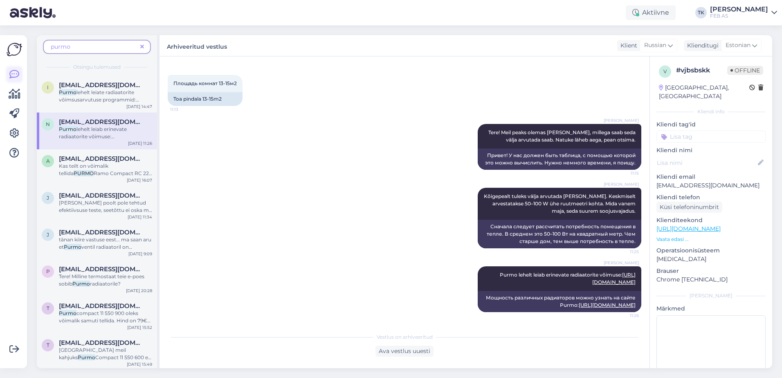
click at [14, 70] on icon at bounding box center [14, 75] width 10 height 10
click at [15, 92] on icon at bounding box center [15, 94] width 12 height 10
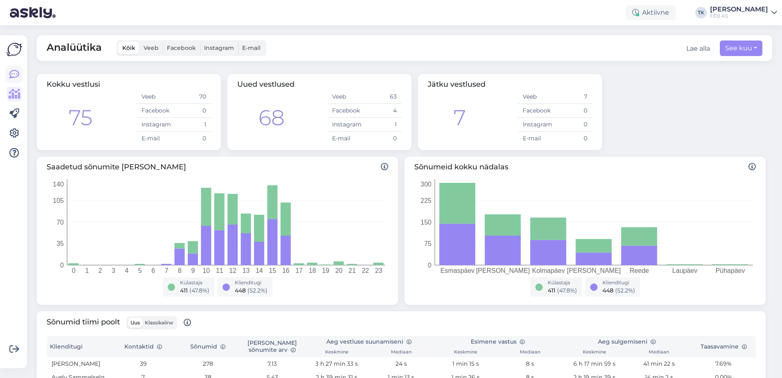
click at [15, 71] on icon at bounding box center [14, 75] width 10 height 10
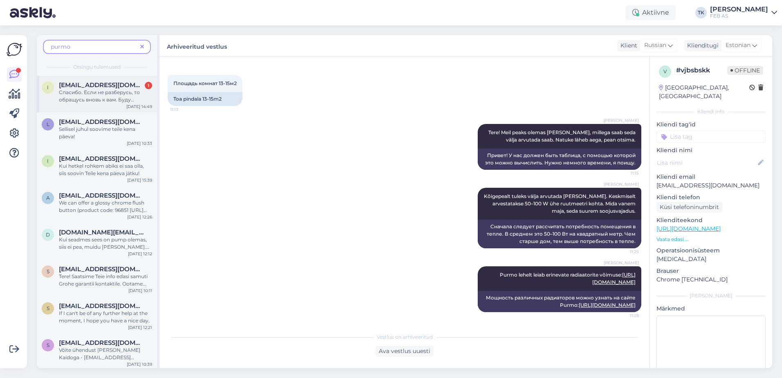
click at [78, 89] on div "Спасибо. Если не разберусь, то обращусь вновь к вам. Буду покупать у вас радиат…" at bounding box center [105, 96] width 93 height 15
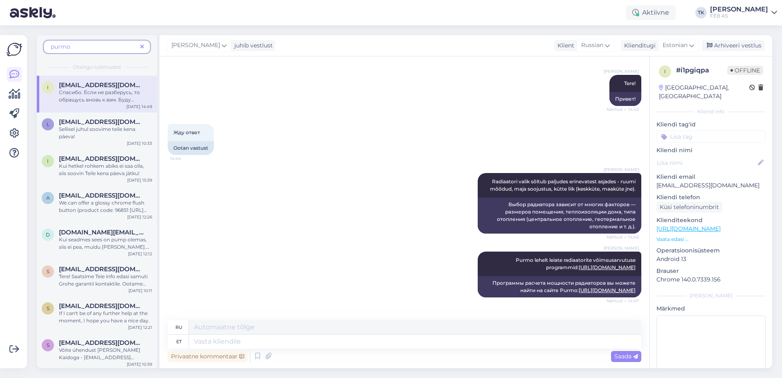
scroll to position [176, 0]
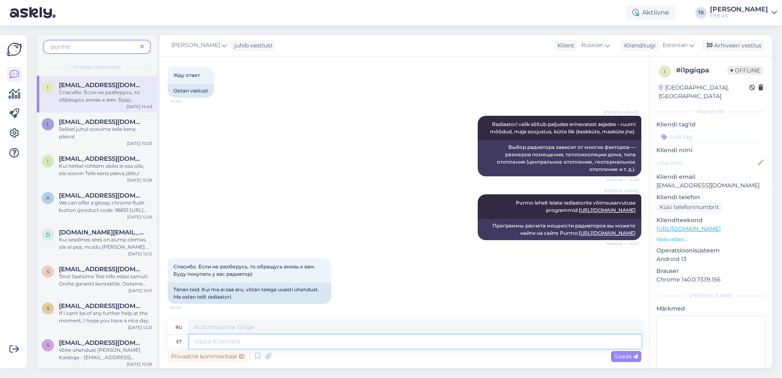
click at [241, 343] on textarea at bounding box center [415, 342] width 452 height 14
type textarea "Selge"
type textarea "Прозрачный"
type textarea "Selge."
type textarea "Прозрачный."
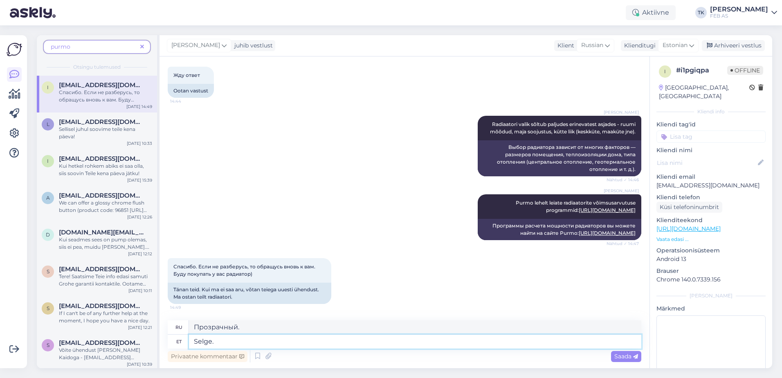
click at [241, 343] on textarea "Selge." at bounding box center [415, 342] width 452 height 14
type textarea "Selge. [PERSON_NAME]"
type textarea "Ясно. Если"
type textarea "Selge. Kui teil l"
type textarea "Хорошо. Если у вас есть"
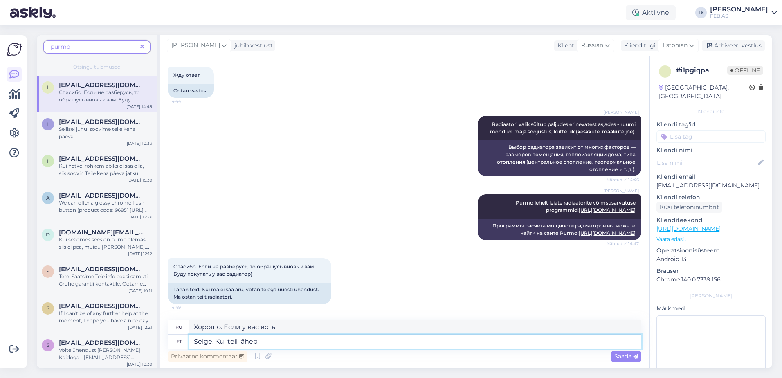
type textarea "Selge. Kui teil läheb"
type textarea "Ладно. Если ты в порядке."
type textarea "Selge. Kui teil läheb radiaator"
type textarea "Ясно. Если у вас есть радиатор"
type textarea "Selge. Kui teil läheb radiaator vö"
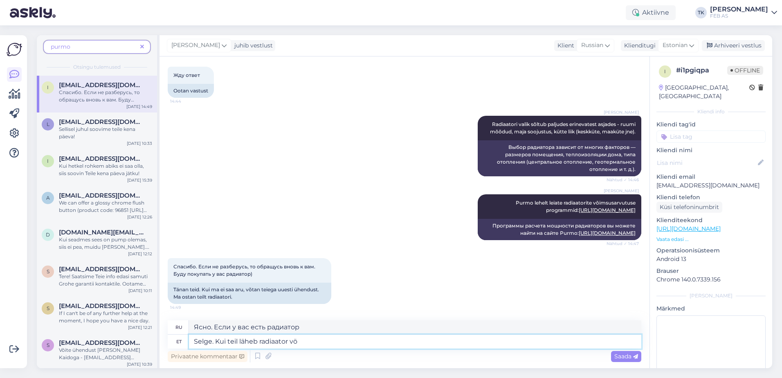
type textarea "Хорошо. Если у вас течь в радиаторе,"
type textarea "Selge. Kui teil läheb radiaator va"
type textarea "Ясно. Если у вас есть радиатор или"
type textarea "Selge. Kui teil läheb radiaator vahetamise"
type textarea "Ясно. Если вы собираетесь заменить радиатор"
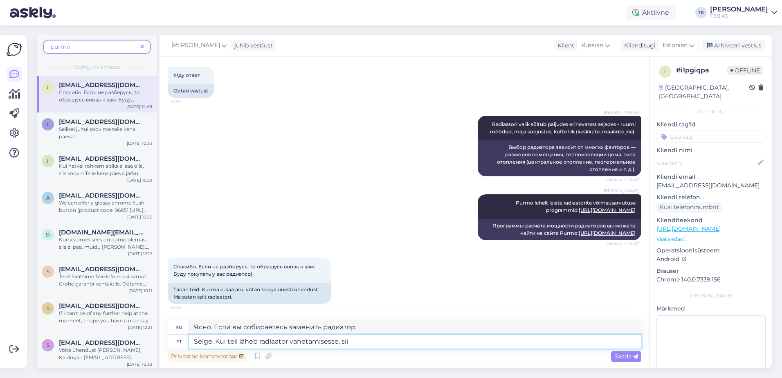
type textarea "Selge. Kui teil läheb radiaator vahetamisesse, siis"
type textarea "Хорошо. Если вам нужно заменить радиатор,"
type textarea "Selge. Kui teil läheb radiaator vahetamisesse, siis"
type textarea "Хорошо. Если вам нужно заменить радиатор, то..."
type textarea "Selge. Kui teil läheb radiaator vahetamisesse, siis on teil va"
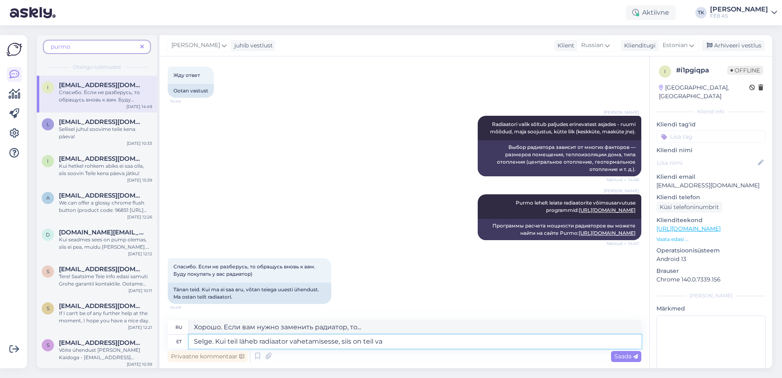
type textarea "Хорошо. Если вам нужно заменить радиатор, вам нужно"
type textarea "Selge. Kui teil läheb radiaator vahetamisesse, siis on teil vanad ra"
type textarea "Ладно. Если нужно заменить радиатор, у вас есть старые."
type textarea "Selge. Kui teil läheb radiaator vahetamisesse, siis on teil vanad radiaatori m"
type textarea "Хорошо. Если вы собираетесь заменить радиатор, значит, у вас есть старые радиат…"
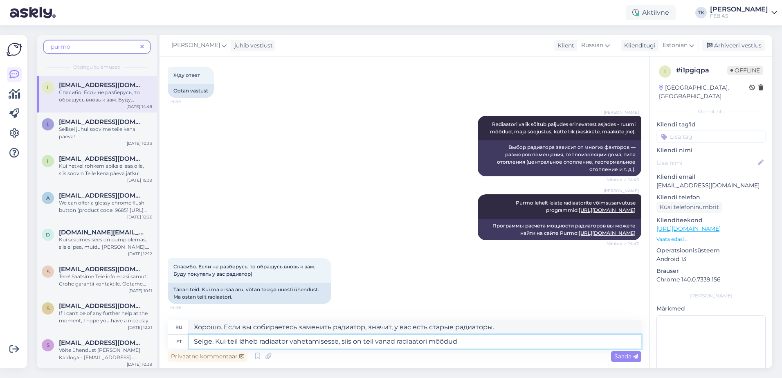
type textarea "Selge. Kui teil läheb radiaator vahetamisesse, siis on teil vanad radiaatori mõ…"
type textarea "Хорошо. Если вы меняете радиатор, у вас будут старые размеры радиатора."
type textarea "Selge. Kui teil läheb radiaator vahetamisesse, siis on teil vanad radiaatori mõ…"
type textarea "Хорошо. Если вы собираетесь заменить радиатор, вы знаете его размеры."
type textarea "Selge. Kui teil läheb radiaator vahetamisesse, siis on teil vanad radiaatori mõ…"
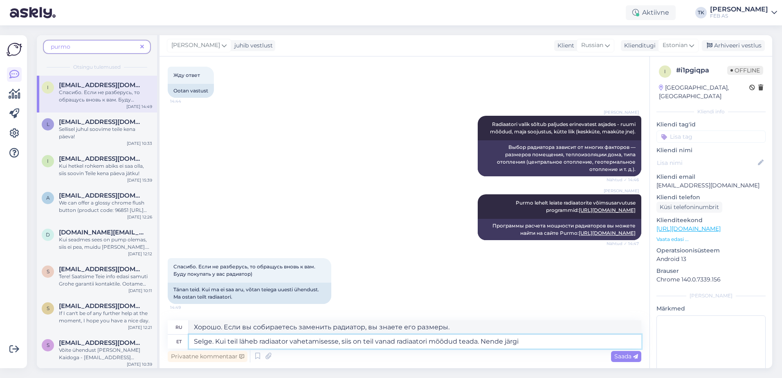
type textarea "Хорошо. Если вы собираетесь заменить радиатор, вы знаете его размеры. Согласно …"
type textarea "Selge. Kui teil läheb radiaator vahetamisesse, siis on teil vanad radiaatori mõ…"
type textarea "Хорошо. Если вы собираетесь заменить радиатор, вы знаете его размеры. Вы можете…"
type textarea "Selge. Kui teil läheb radiaator vahetamisesse, siis on teil vanad radiaatori mõ…"
type textarea "Хорошо. Если вы собираетесь заменить радиатор, вы знаете его размеры. По ним мо…"
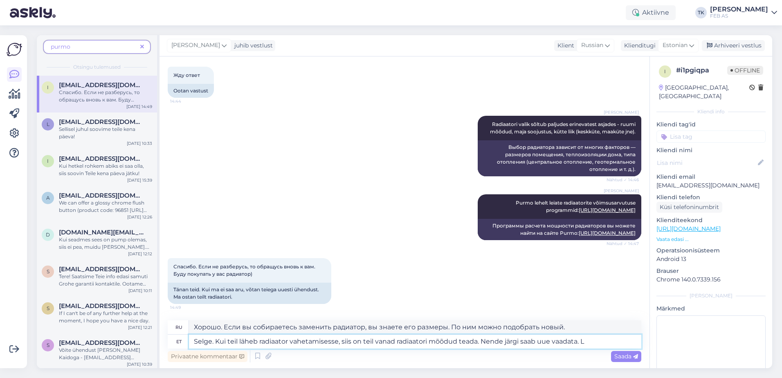
type textarea "Selge. Kui teil läheb radiaator vahetamisesse, siis on teil vanad radiaatori mõ…"
type textarea "Хорошо. Если вы собираетесь заменить радиатор, вы знаете размеры старого. По ни…"
type textarea "Selge. Kui teil läheb radiaator vahetamisesse, siis on teil vanad radiaatori mõ…"
type textarea "Хорошо. Если вы собираетесь заменить радиатор, вы знаете размеры старого радиат…"
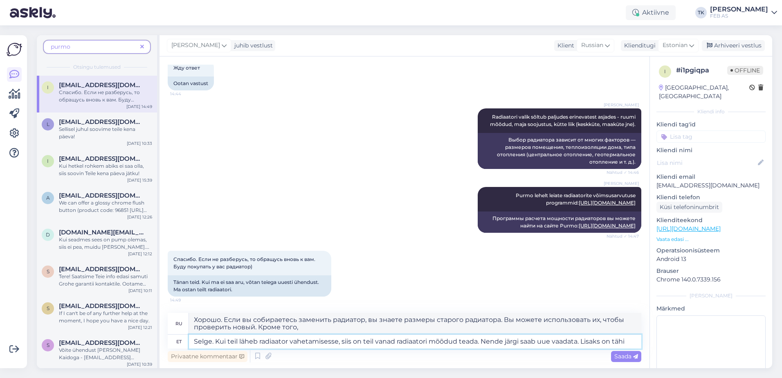
type textarea "Selge. Kui teil läheb radiaator vahetamisesse, siis on teil vanad radiaatori mõ…"
type textarea "Ясно. Если вы собираетесь заменить радиатор, вы знаете размеры старого. По ним …"
type textarea "Selge. Kui teil läheb radiaator vahetamisesse, siis on teil vanad radiaatori mõ…"
type textarea "Хорошо. Если вы собираетесь заменить радиатор, вы знаете размеры старого радиат…"
type textarea "Selge. Kui teil läheb radiaator vahetamisesse, siis on teil vanad radiaatori mõ…"
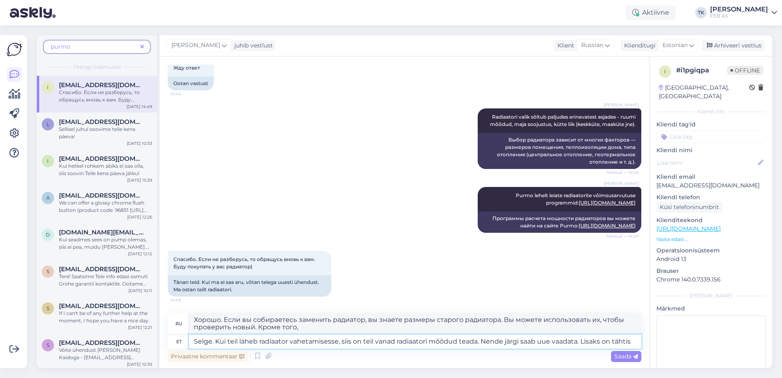
type textarea "Хорошо. Если вы собираетесь заменить радиатор, вы знаете размеры старого радиат…"
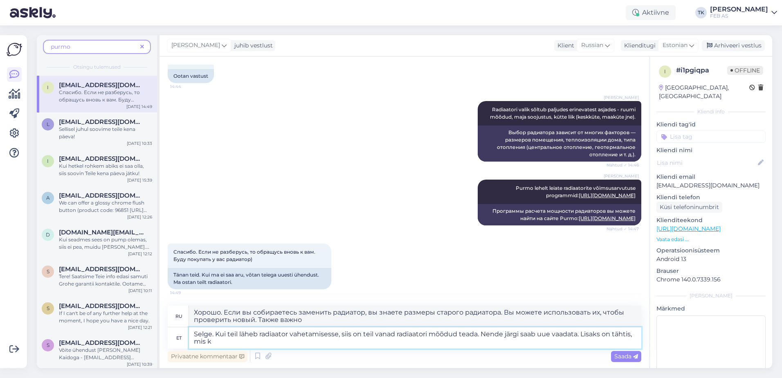
type textarea "Selge. Kui teil läheb radiaator vahetamisesse, siis on teil vanad radiaatori mõ…"
type textarea "Ясно. Если вы собираетесь заменить радиатор, вы знаете размеры старого. Вы може…"
type textarea "Selge. Kui teil läheb radiaator vahetamisesse, siis on teil vanad radiaatori mõ…"
type textarea "Ясно. Если вы собираетесь заменить радиатор, вы знаете его размеры. По ним можн…"
type textarea "Selge. Kui teil läheb radiaator vahetamisesse, siis on teil vanad radiaatori mõ…"
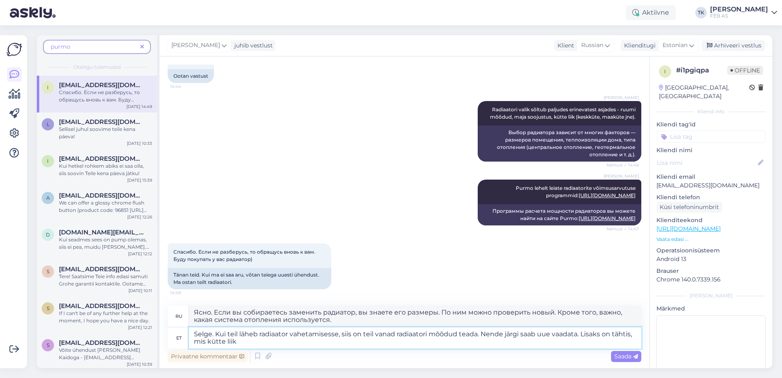
type textarea "Ясно. Если вы собираетесь заменить радиатор, вы знаете его размеры. По ним можн…"
type textarea "Selge. Kui teil läheb radiaator vahetamisesse, siis on teil vanad radiaatori mõ…"
type textarea "Ясно. Если вы собираетесь заменить радиатор, вы знаете его размеры. По ним можн…"
type textarea "Selge. Kui teil läheb radiaator vahetamisesse, siis on teil vanad radiaatori mõ…"
type textarea "Хорошо. Если вы собираетесь заменить радиатор, вы знаете размеры старого. По ни…"
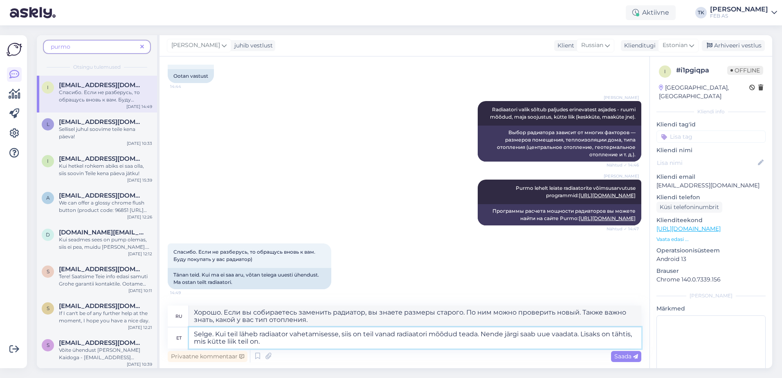
type textarea "Selge. Kui teil läheb radiaator vahetamisesse, siis on teil vanad radiaatori mõ…"
drag, startPoint x: 293, startPoint y: 320, endPoint x: 190, endPoint y: 311, distance: 103.9
click at [190, 311] on textarea "Хорошо. Если вы собираетесь заменить радиатор, вы знаете размеры старого. По ни…" at bounding box center [415, 316] width 452 height 21
click at [622, 358] on span "Saada" at bounding box center [627, 356] width 24 height 7
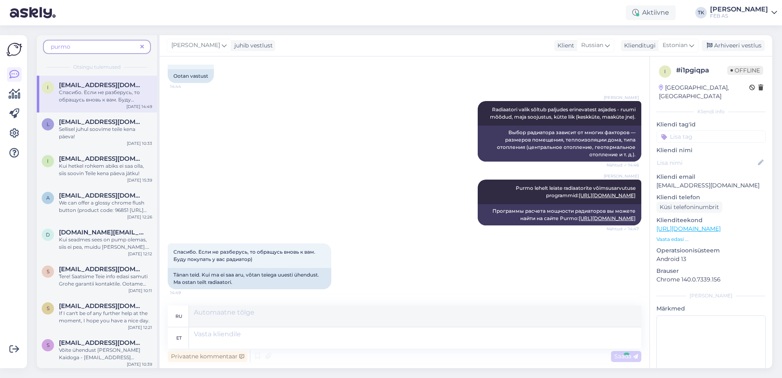
scroll to position [255, 0]
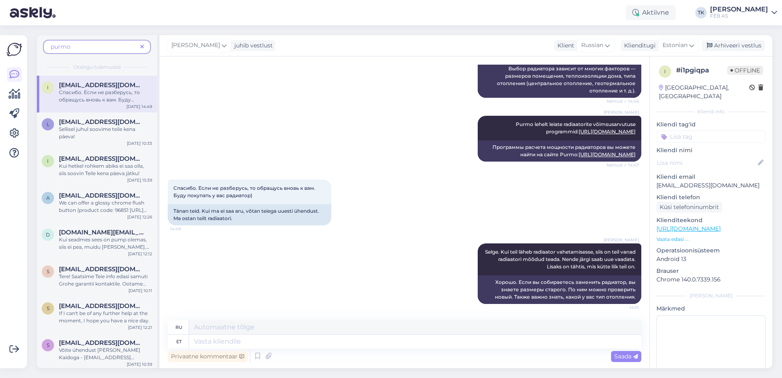
click at [227, 281] on div "Triinu [PERSON_NAME]. Kui teil läheb radiaator vahetamisesse, siis on teil vana…" at bounding box center [405, 273] width 474 height 79
click at [216, 344] on textarea at bounding box center [415, 342] width 452 height 14
type textarea "Maakütte p"
type textarea "Геотермальное отопление"
type textarea "Maakütte puhul"
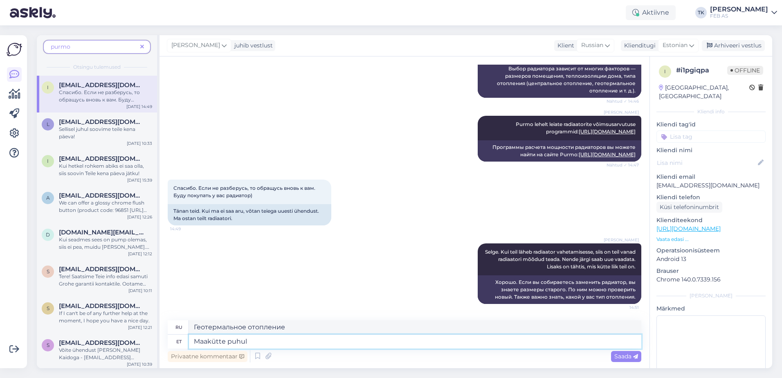
type textarea "Для геотермального отопления"
type textarea "Maakütte puhul on m"
type textarea "В случае геотермального отопления,"
type textarea "Maakütte puhul on madalamad t"
type textarea "Геотермальное отопление ниже"
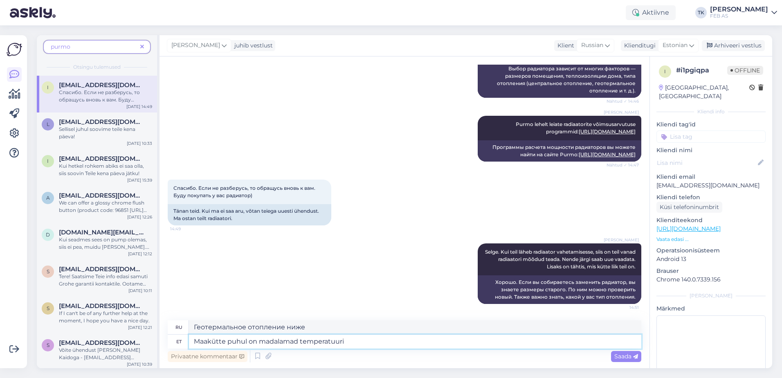
type textarea "Maakütte puhul on madalamad temperatuuri"
type textarea "В случае геотермального отопления более низкие температуры"
type textarea "Maakütte puhul on madalamad temperatuurid"
type textarea "Геотермальное отопление имеет более низкие температуры"
type textarea "Maakütte puhul on madalamad temperatuurid ja p"
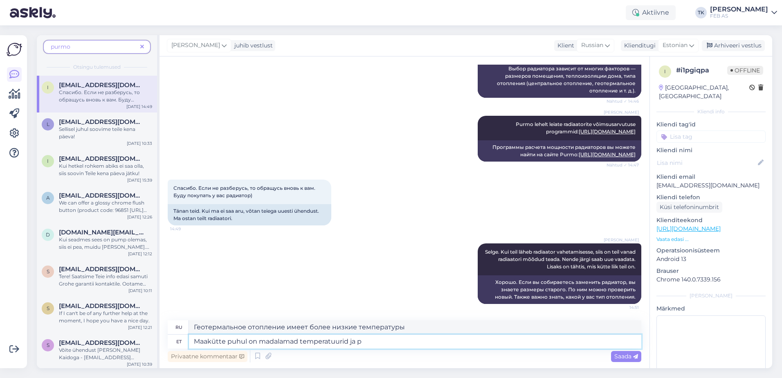
type textarea "Геотермальное отопление имеет более низкие температуры и"
type textarea "Maakütte puhul on madalamad temperatuurid ja pikemad"
type textarea "Геотермальное отопление имеет более низкие температуры и более длительный срок …"
type textarea "Maakütte puhul on madalamad temperatuurid ja pikemad radiaatorid."
type textarea "Геотермальное отопление имеет более низкие температуры и более длинные радиатор…"
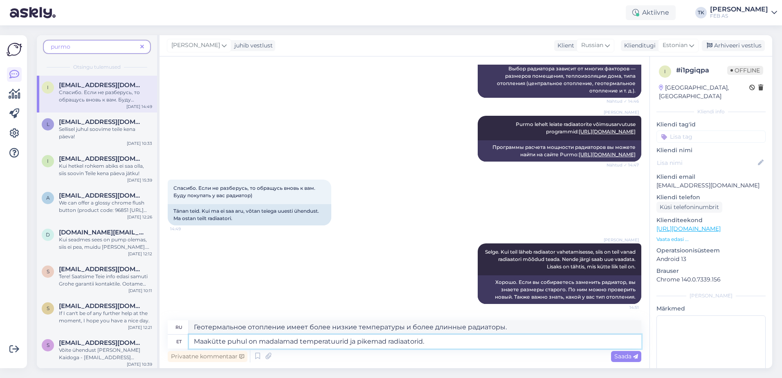
type textarea "Maakütte puhul on madalamad temperatuurid ja pikemad radiaatorid."
click at [228, 327] on textarea "Геотермальное отопление имеет более низкие температуры и более длинные радиатор…" at bounding box center [415, 327] width 452 height 14
click at [251, 340] on textarea "Maakütte puhul on madalamad temperatuurid ja pikemad radiaatorid." at bounding box center [415, 342] width 452 height 14
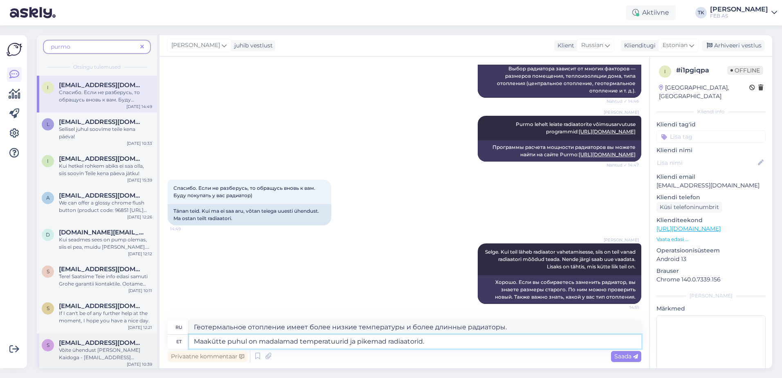
drag, startPoint x: 452, startPoint y: 341, endPoint x: 93, endPoint y: 345, distance: 358.4
click at [94, 345] on div "purmo Otsingu tulemused i [EMAIL_ADDRESS][DOMAIN_NAME] Спасибо. Если не разберу…" at bounding box center [405, 201] width 736 height 333
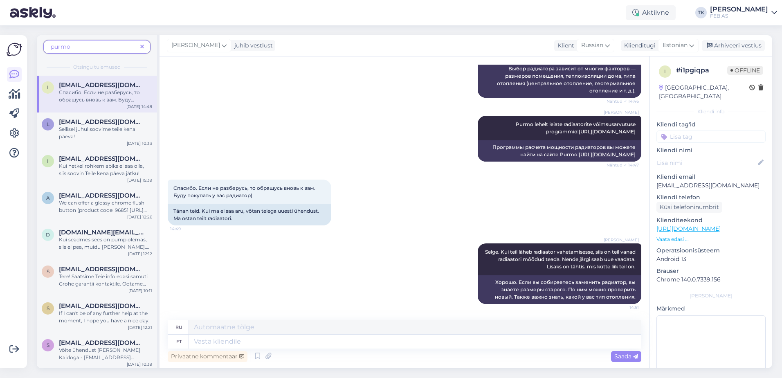
click at [237, 298] on div "Triinu [PERSON_NAME]. Kui teil läheb radiaator vahetamisesse, siis on teil vana…" at bounding box center [405, 273] width 474 height 79
drag, startPoint x: 376, startPoint y: 253, endPoint x: 47, endPoint y: 86, distance: 369.6
click at [376, 253] on div "Triinu [PERSON_NAME]. Kui teil läheb radiaator vahetamisesse, siis on teil vana…" at bounding box center [405, 273] width 474 height 79
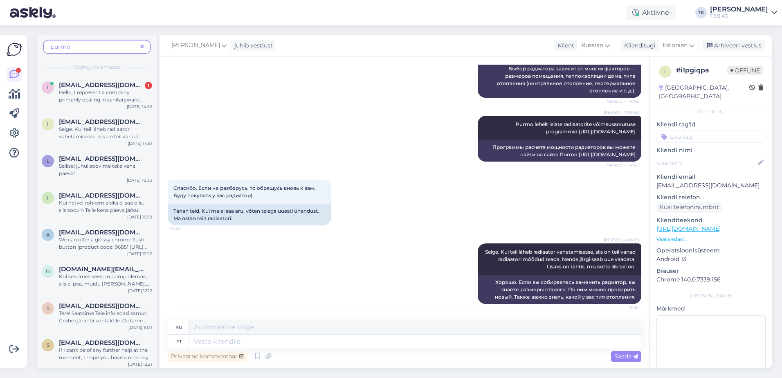
click at [5, 65] on div "Võimalused Veendu, et Askly loob sulle väärtust. Sulge Ühenda FB ja IG sõnumid …" at bounding box center [13, 201] width 27 height 333
click at [83, 93] on span "Hello, I represent a company primarily dealing in sanitaryware. Could you pleas…" at bounding box center [103, 110] width 88 height 43
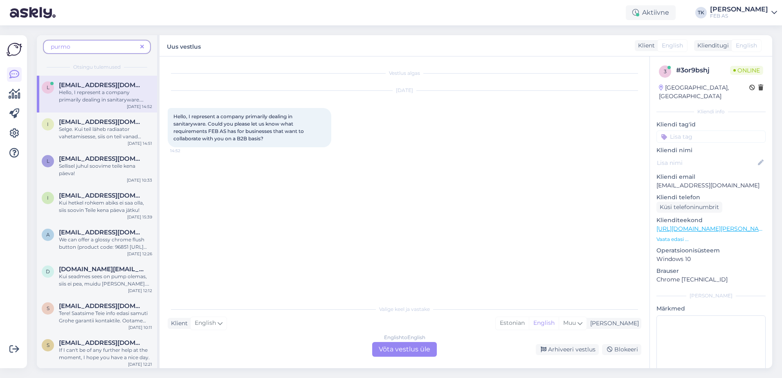
click at [409, 344] on div "English to English Võta vestlus üle" at bounding box center [404, 349] width 65 height 15
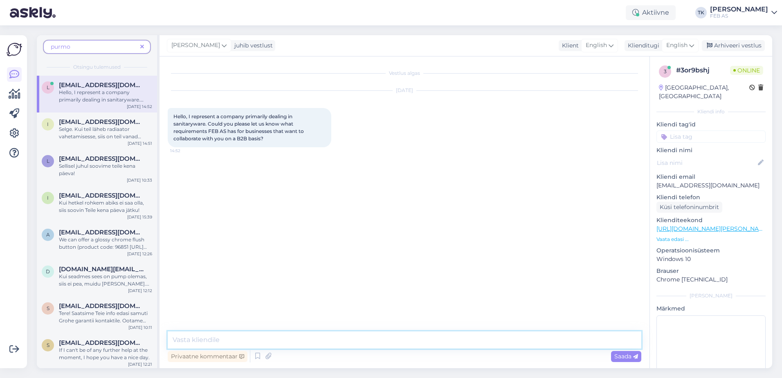
click at [272, 338] on textarea at bounding box center [405, 339] width 474 height 17
click at [265, 336] on textarea "Hello! If you have a offer, then you can send us an e-mail. If we have interest…" at bounding box center [405, 339] width 474 height 17
click at [530, 341] on textarea "Hello! If you have a offer, then you can send us an e-mail. If we have interest…" at bounding box center [405, 339] width 474 height 17
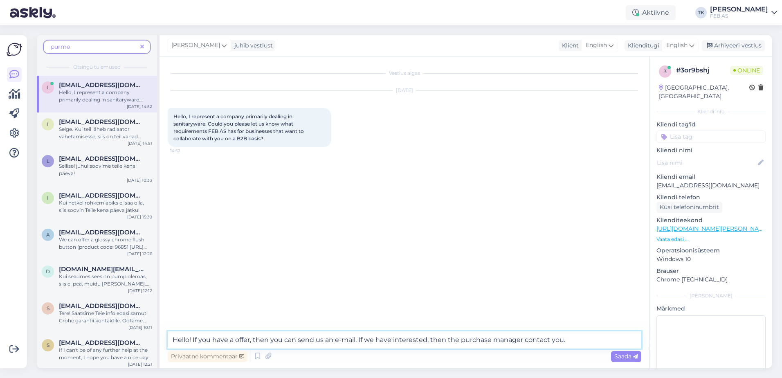
click at [530, 341] on textarea "Hello! If you have a offer, then you can send us an e-mail. If we have interest…" at bounding box center [405, 339] width 474 height 17
paste textarea "n offer, you can send us an e-mail. If we are interested, the purchasing manage…"
type textarea "Hello! If you have an offer, you can send us an e-mail. If we are interested, t…"
click at [470, 256] on div "Vestlus algas [DATE] Hello, I represent a company primarily dealing in sanitary…" at bounding box center [408, 194] width 481 height 259
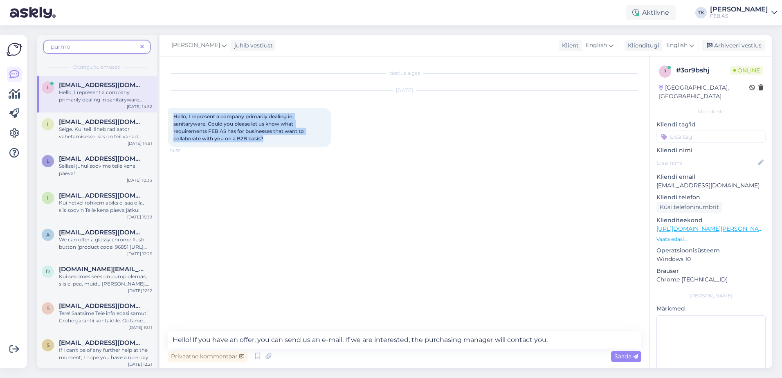
drag, startPoint x: 273, startPoint y: 140, endPoint x: 160, endPoint y: 113, distance: 117.0
click at [160, 113] on div "Vestlus algas [DATE] Hello, I represent a company primarily dealing in sanitary…" at bounding box center [405, 212] width 490 height 312
copy span "Hello, I represent a company primarily dealing in sanitaryware. Could you pleas…"
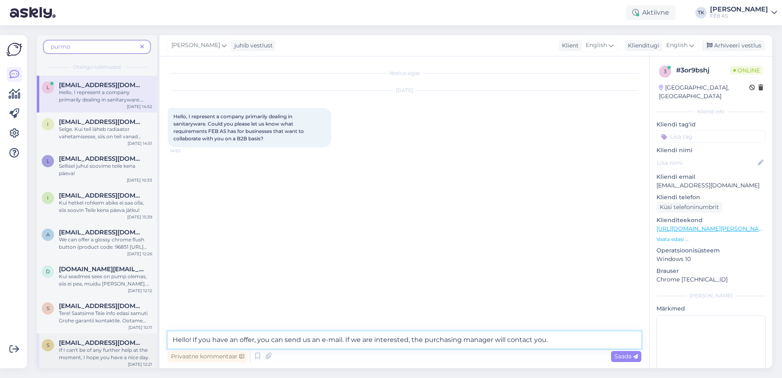
drag, startPoint x: 573, startPoint y: 338, endPoint x: 91, endPoint y: 353, distance: 482.2
click at [91, 353] on div "purmo Otsingu tulemused l [EMAIL_ADDRESS][DOMAIN_NAME] Hello, I represent a com…" at bounding box center [405, 201] width 736 height 333
paste textarea "Hello, what exactly do you mean? Do you want to offer your products to us?""
type textarea "Hello, what exactly do you mean? Do you want to offer your products to us?"
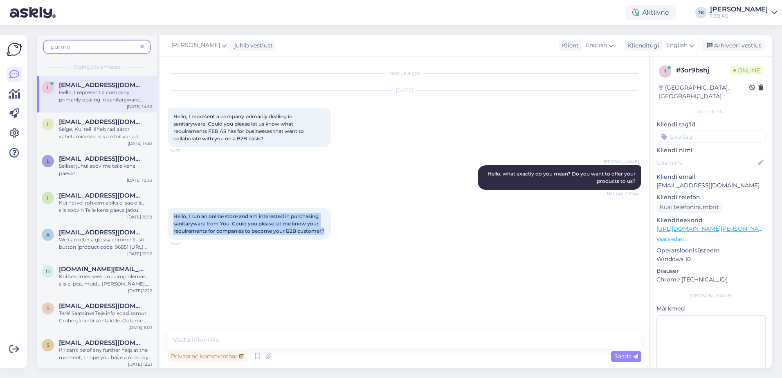
drag, startPoint x: 324, startPoint y: 232, endPoint x: 169, endPoint y: 218, distance: 156.1
click at [169, 218] on div "Hello, I run an online store and am interested in purchasing sanitaryware from …" at bounding box center [250, 224] width 164 height 32
copy span "Hello, I run an online store and am interested in purchasing sanitaryware from …"
click at [400, 184] on div "[PERSON_NAME] Hello, what exactly do you mean? Do you want to offer your produc…" at bounding box center [405, 177] width 474 height 43
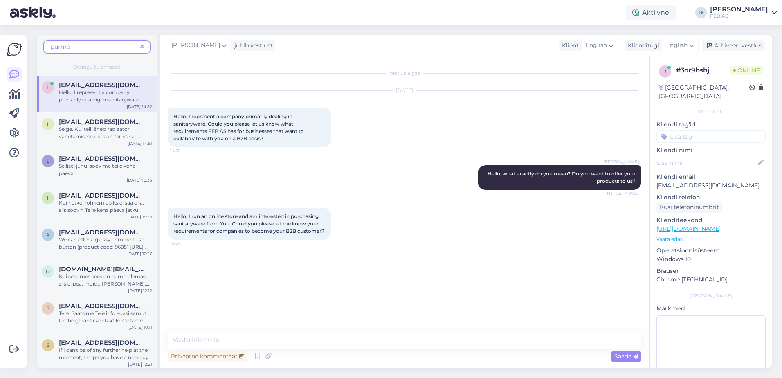
click at [387, 204] on div "Hello, I run an online store and am interested in purchasing sanitaryware from …" at bounding box center [405, 224] width 474 height 50
click at [274, 289] on div "Vestlus algas [DATE] Hello, I represent a company primarily dealing in sanitary…" at bounding box center [408, 194] width 481 height 259
click at [248, 340] on textarea at bounding box center [405, 339] width 474 height 17
type textarea "Y"
type textarea "y"
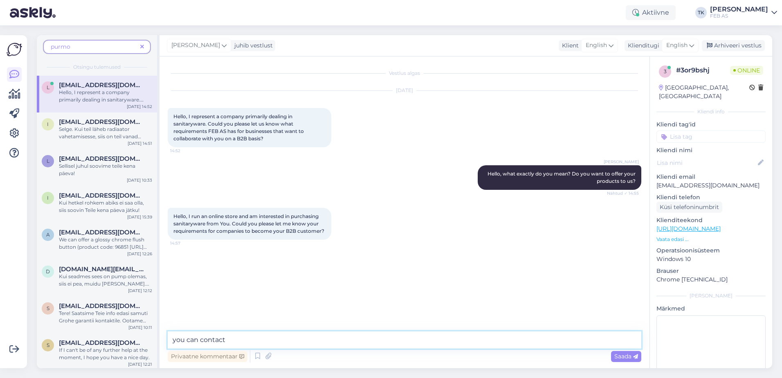
click at [292, 339] on textarea "you can contact" at bounding box center [405, 339] width 474 height 17
drag, startPoint x: 355, startPoint y: 336, endPoint x: 118, endPoint y: 342, distance: 237.0
click at [122, 350] on div "purmo Otsingu tulemused l [EMAIL_ADDRESS][DOMAIN_NAME] Hello, I represent a com…" at bounding box center [405, 201] width 736 height 333
paste textarea "Please contact our Sales Director, who will be able to discuss this matter with…"
click at [237, 340] on textarea "Please contact our Sales Director, who will be able to discuss this matter with…" at bounding box center [405, 339] width 474 height 17
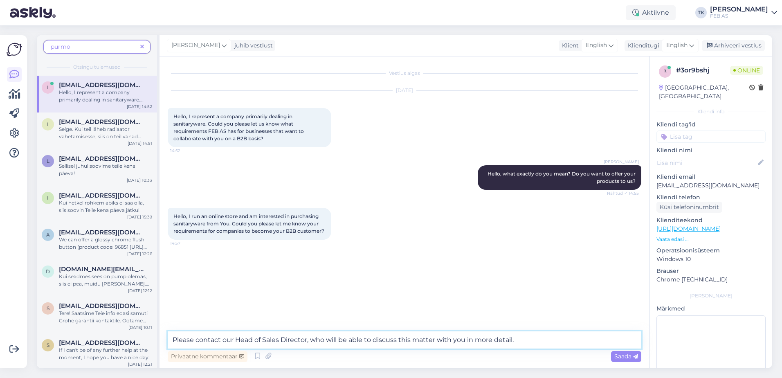
click at [288, 340] on textarea "Please contact our Head of Sales Director, who will be able to discuss this mat…" at bounding box center [405, 339] width 474 height 17
drag, startPoint x: 506, startPoint y: 338, endPoint x: 173, endPoint y: 342, distance: 332.6
click at [133, 342] on div "purmo Otsingu tulemused l [EMAIL_ADDRESS][DOMAIN_NAME] Hello, I represent a com…" at bounding box center [405, 201] width 736 height 333
type textarea "Please contact our Head of Sales, who will be able to discuss this matter with …"
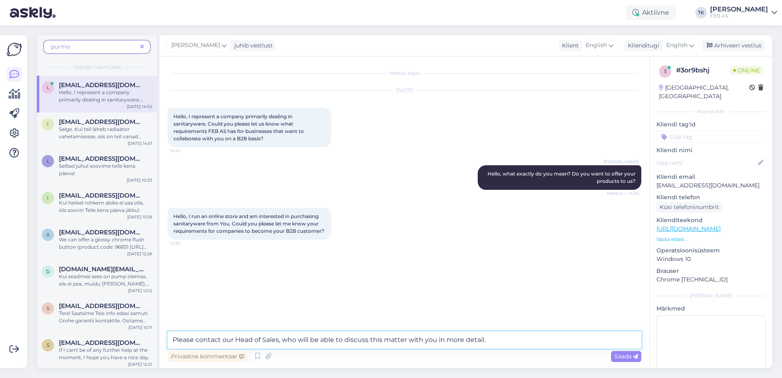
click at [524, 335] on textarea "Please contact our Head of Sales, who will be able to discuss this matter with …" at bounding box center [405, 339] width 474 height 17
click at [624, 355] on span "Saada" at bounding box center [627, 356] width 24 height 7
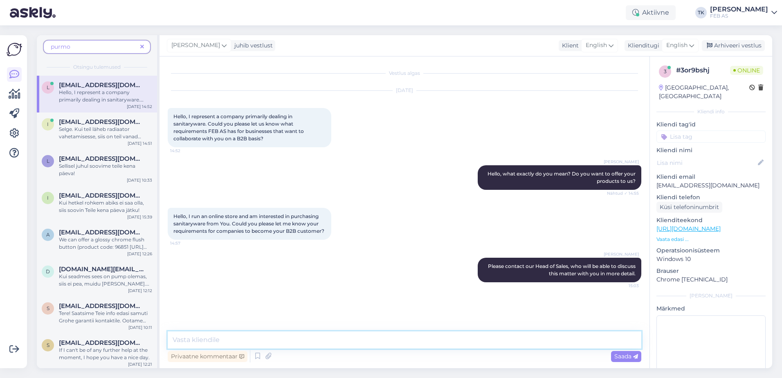
click at [315, 343] on textarea at bounding box center [405, 339] width 474 height 17
type textarea "[PERSON_NAME] - [EMAIL_ADDRESS][DOMAIN_NAME]"
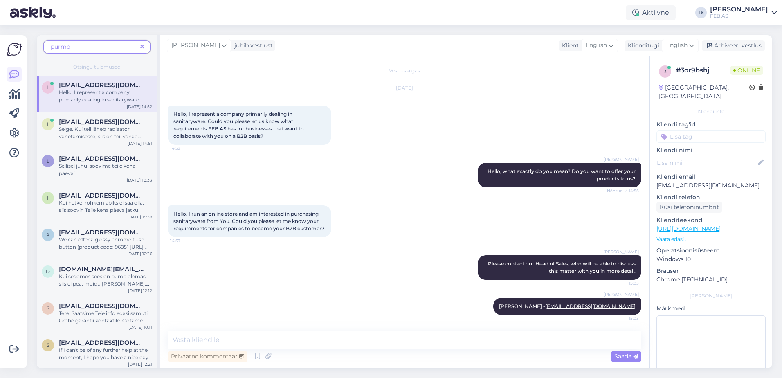
click at [428, 287] on div "[PERSON_NAME] Please contact our Head of Sales, who will be able to discuss thi…" at bounding box center [405, 267] width 474 height 43
click at [11, 95] on icon at bounding box center [15, 94] width 12 height 10
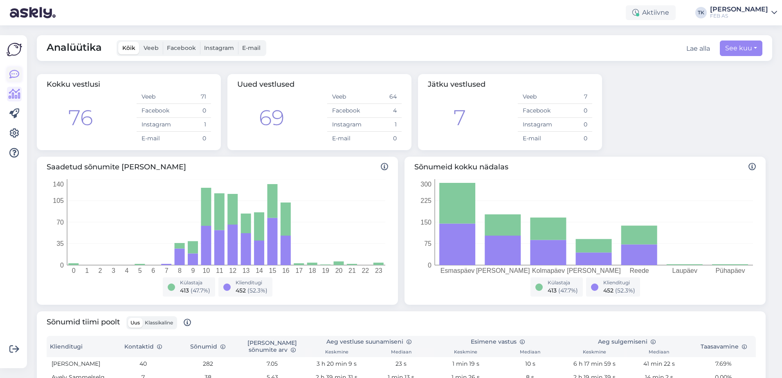
click at [18, 74] on icon at bounding box center [14, 75] width 10 height 10
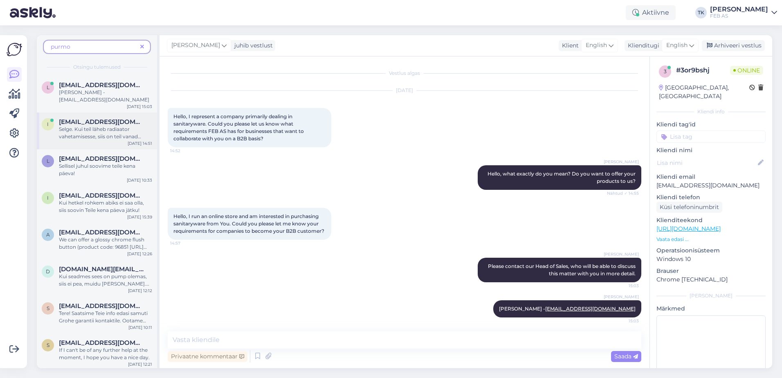
scroll to position [2, 0]
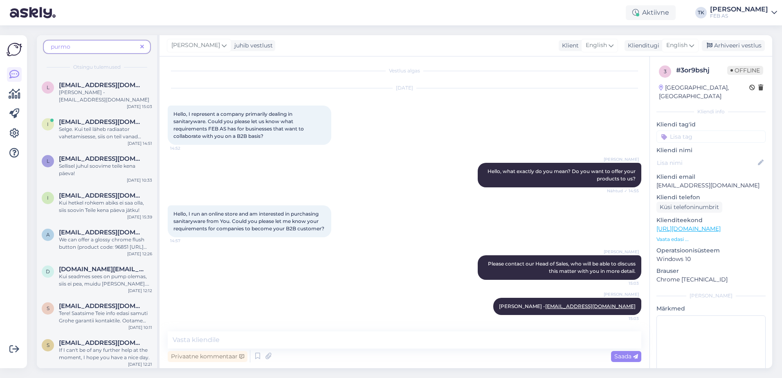
click at [425, 274] on div "[PERSON_NAME] Please contact our Head of Sales, who will be able to discuss thi…" at bounding box center [405, 267] width 474 height 43
click at [14, 89] on icon at bounding box center [15, 94] width 12 height 10
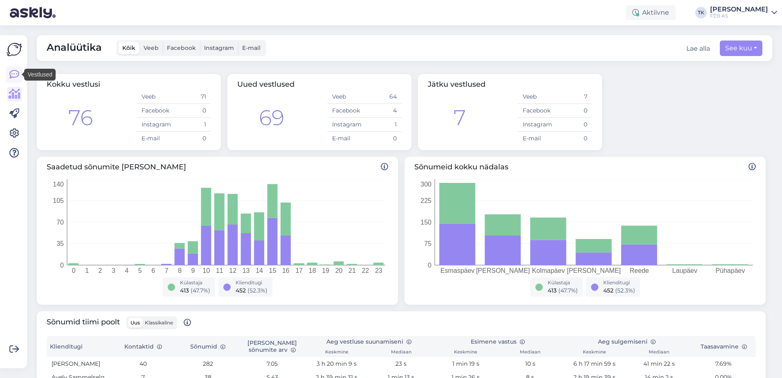
click at [14, 75] on icon at bounding box center [14, 75] width 10 height 10
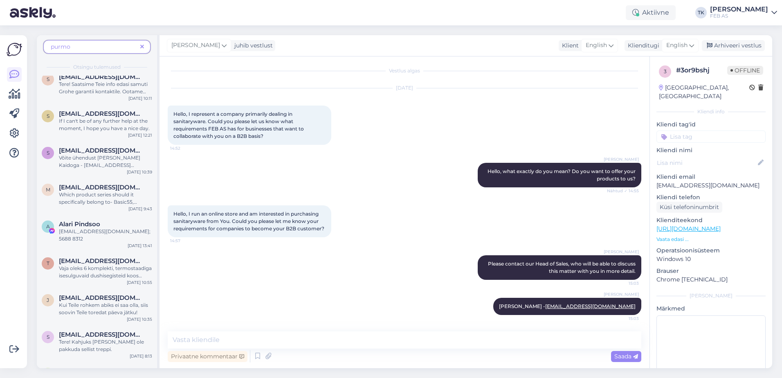
scroll to position [205, 0]
